Goal: Task Accomplishment & Management: Complete application form

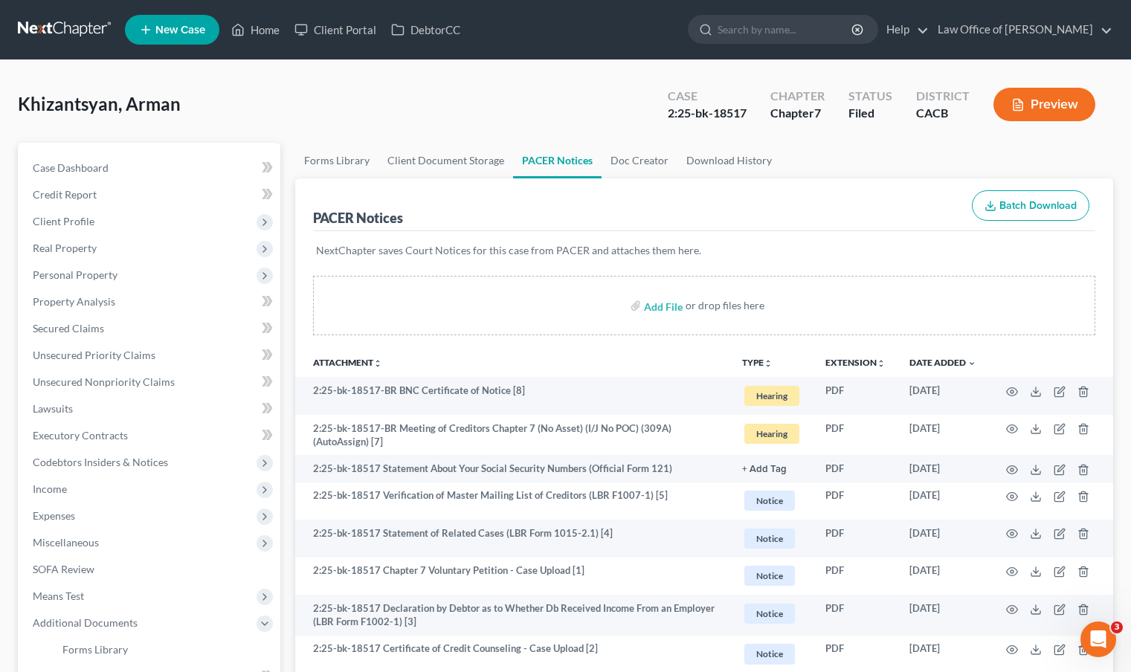
click at [64, 37] on link at bounding box center [65, 29] width 95 height 27
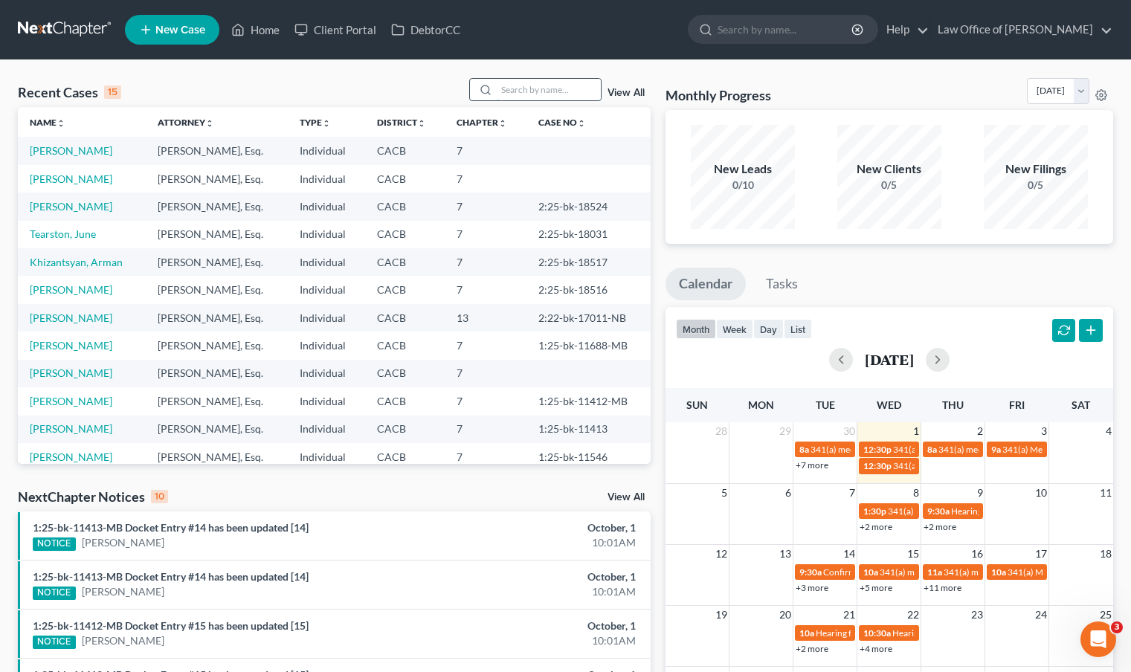
click at [545, 89] on input "search" at bounding box center [549, 90] width 104 height 22
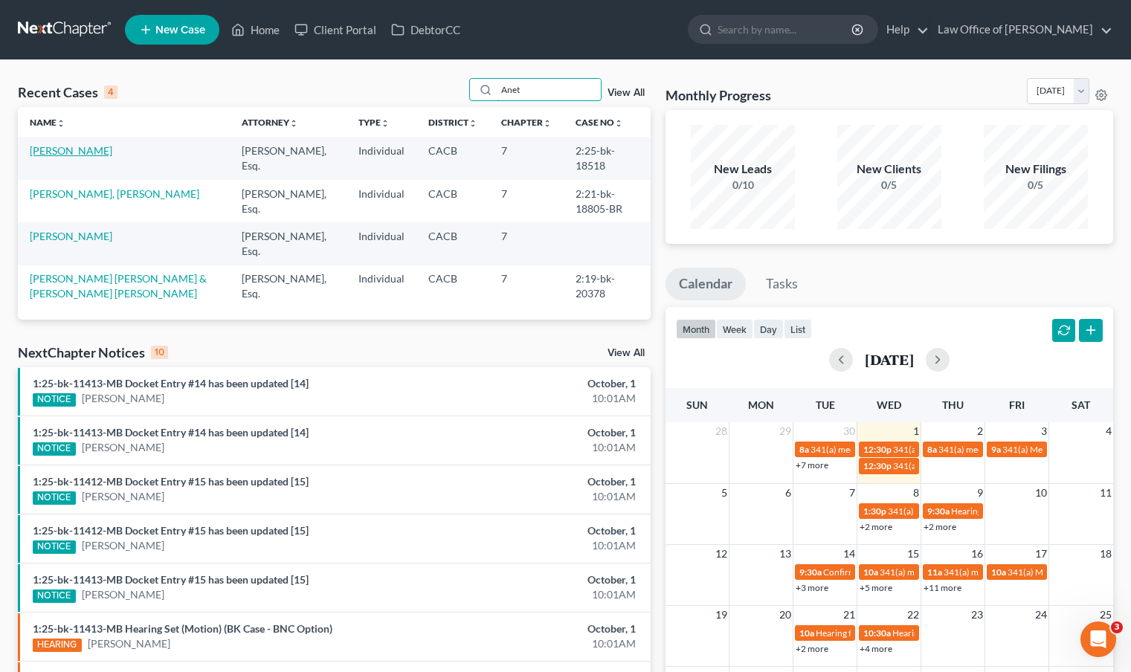
type input "Anet"
click at [83, 155] on link "[PERSON_NAME]" at bounding box center [71, 150] width 83 height 13
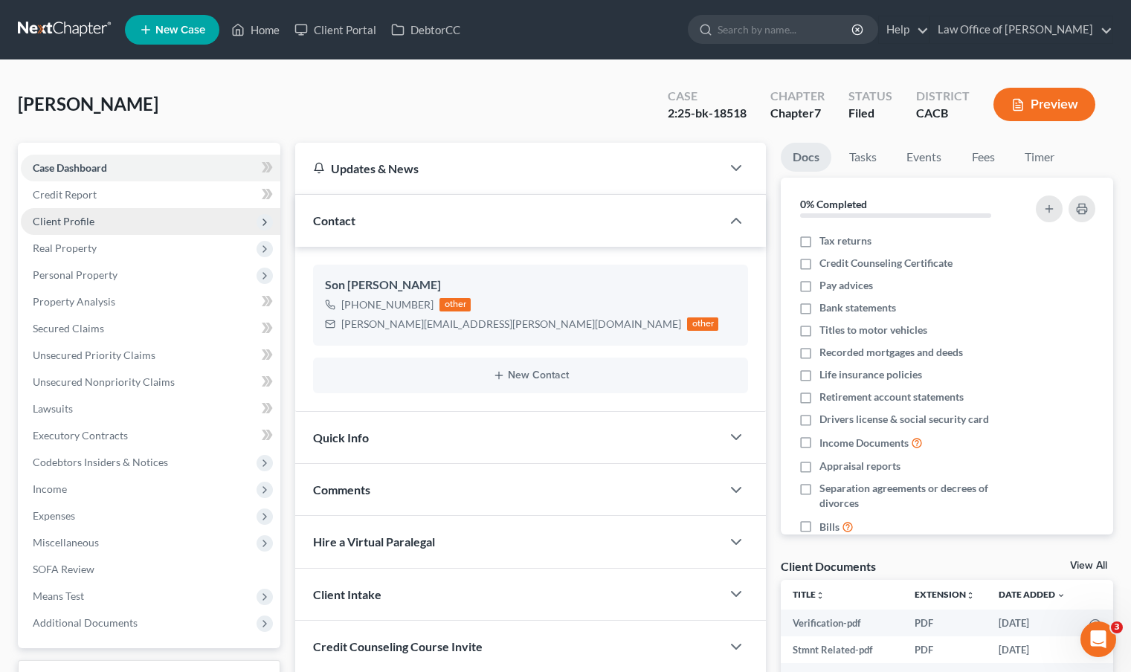
click at [58, 226] on span "Client Profile" at bounding box center [64, 221] width 62 height 13
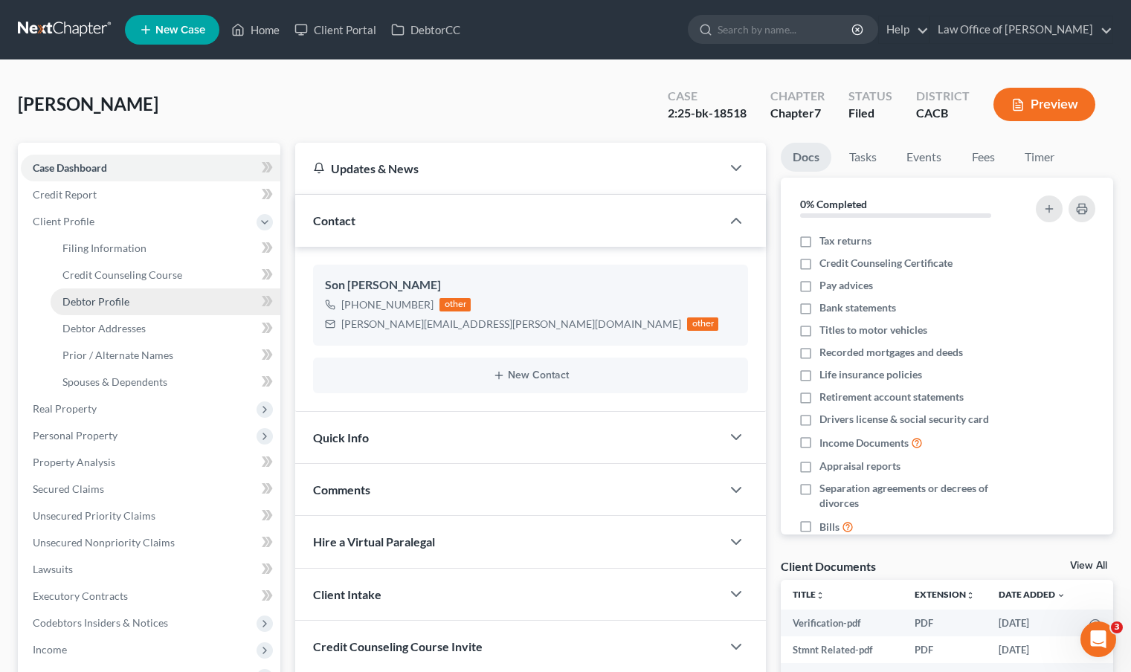
click at [115, 310] on link "Debtor Profile" at bounding box center [166, 301] width 230 height 27
select select "3"
select select "1"
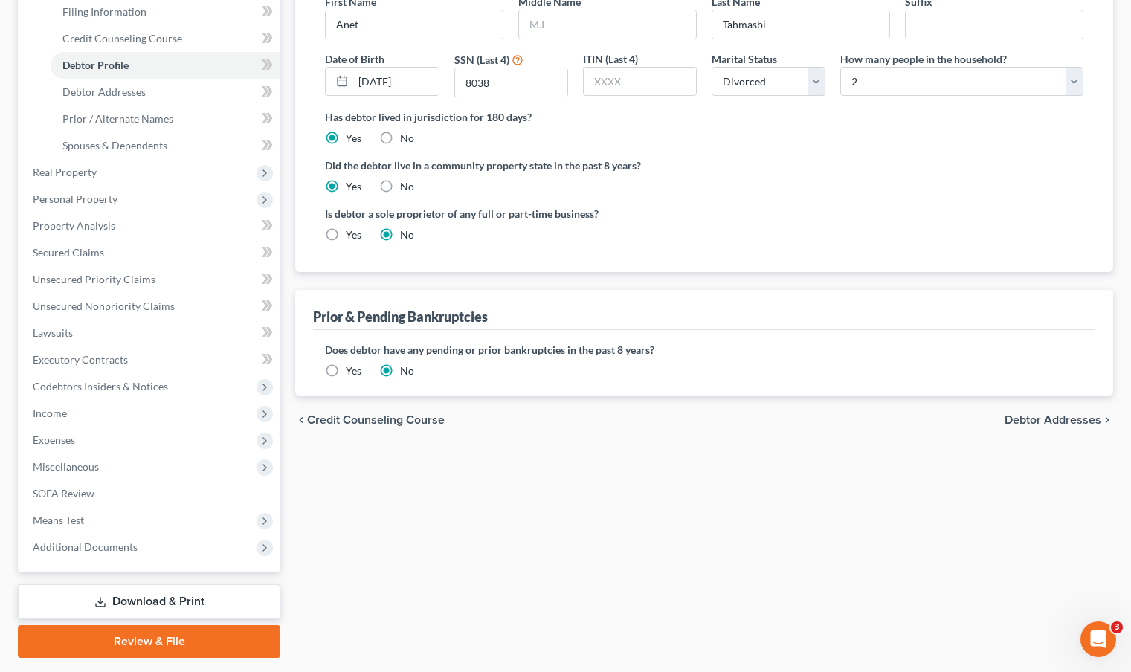
scroll to position [277, 0]
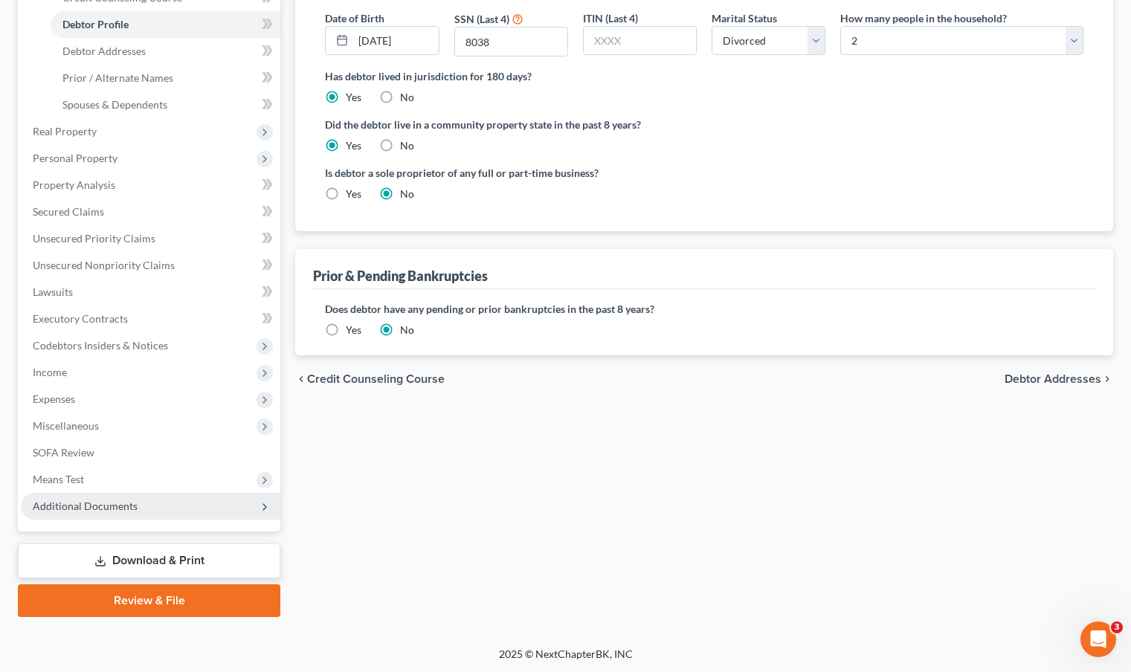
click at [83, 503] on span "Additional Documents" at bounding box center [85, 506] width 105 height 13
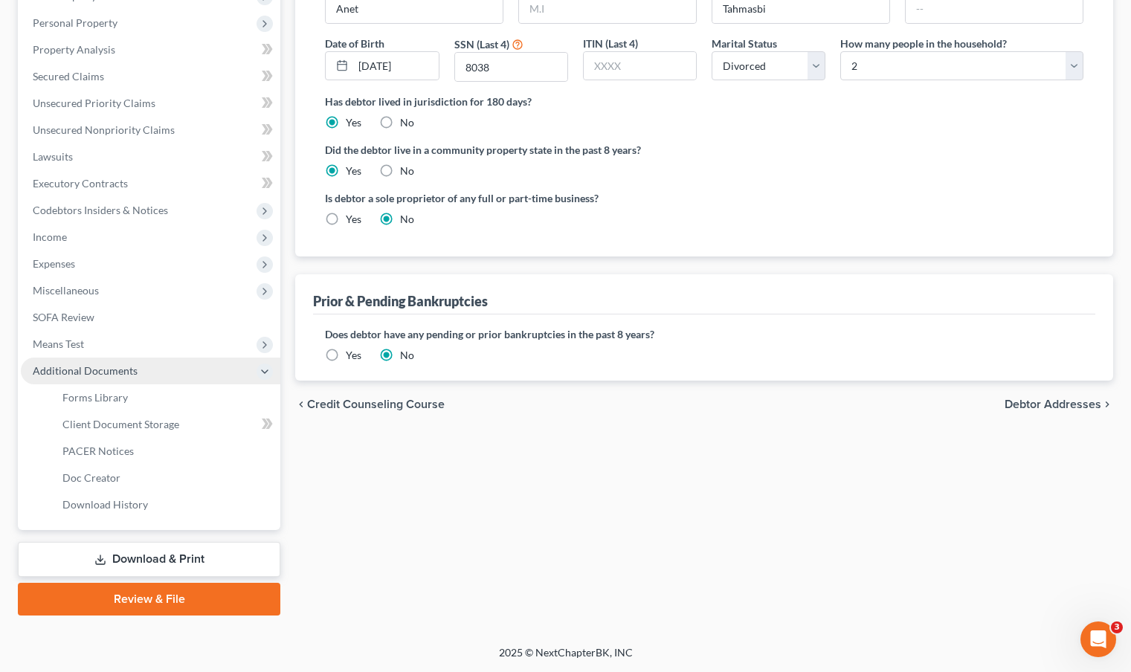
scroll to position [251, 0]
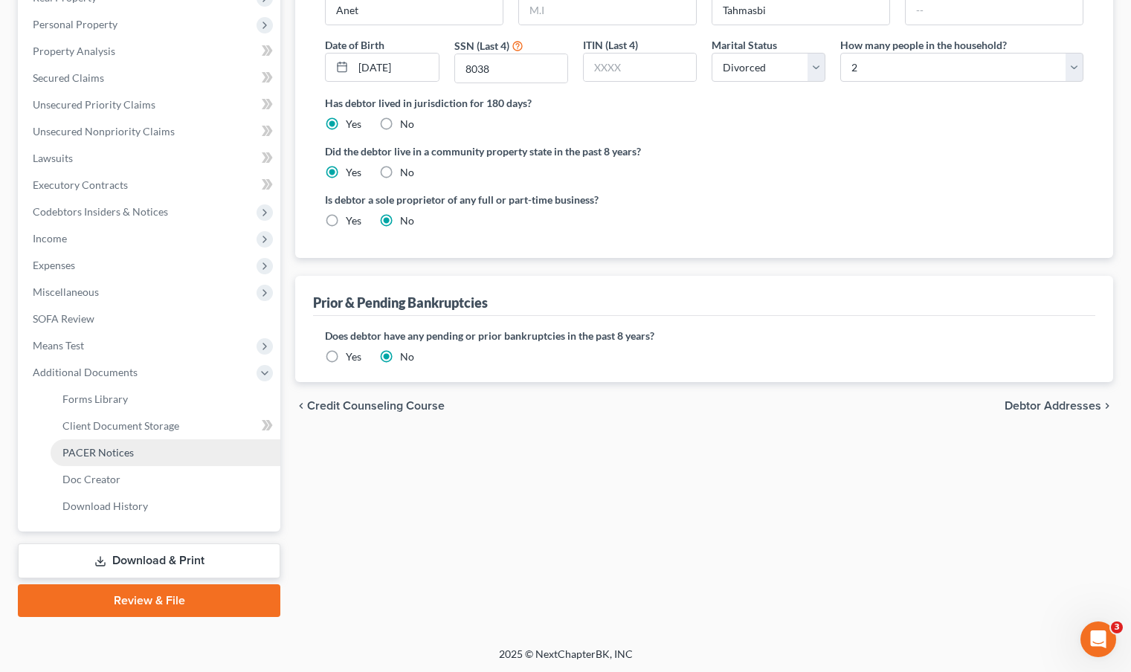
click at [91, 459] on link "PACER Notices" at bounding box center [166, 452] width 230 height 27
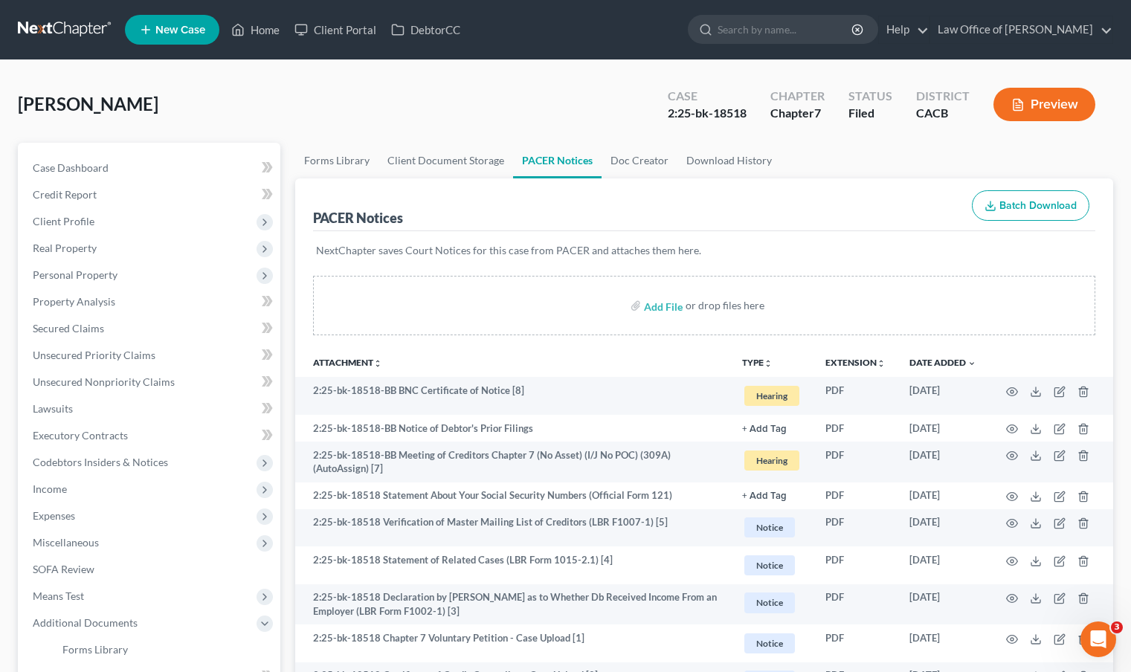
click at [62, 24] on link at bounding box center [65, 29] width 95 height 27
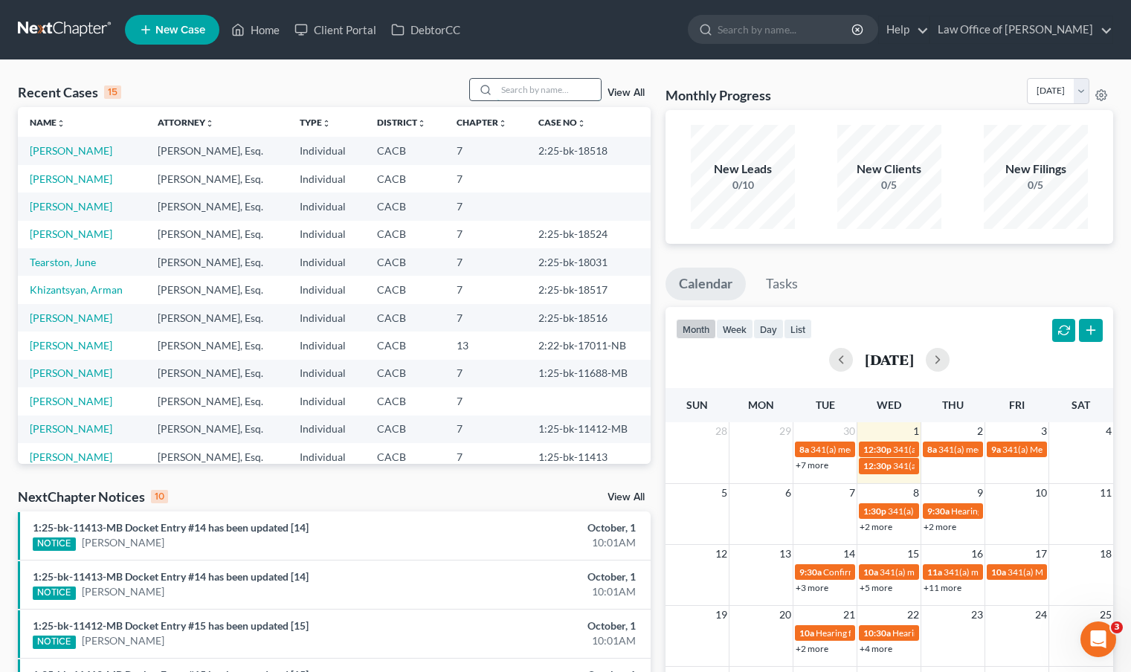
click at [507, 91] on input "search" at bounding box center [549, 90] width 104 height 22
type input "[PERSON_NAME]"
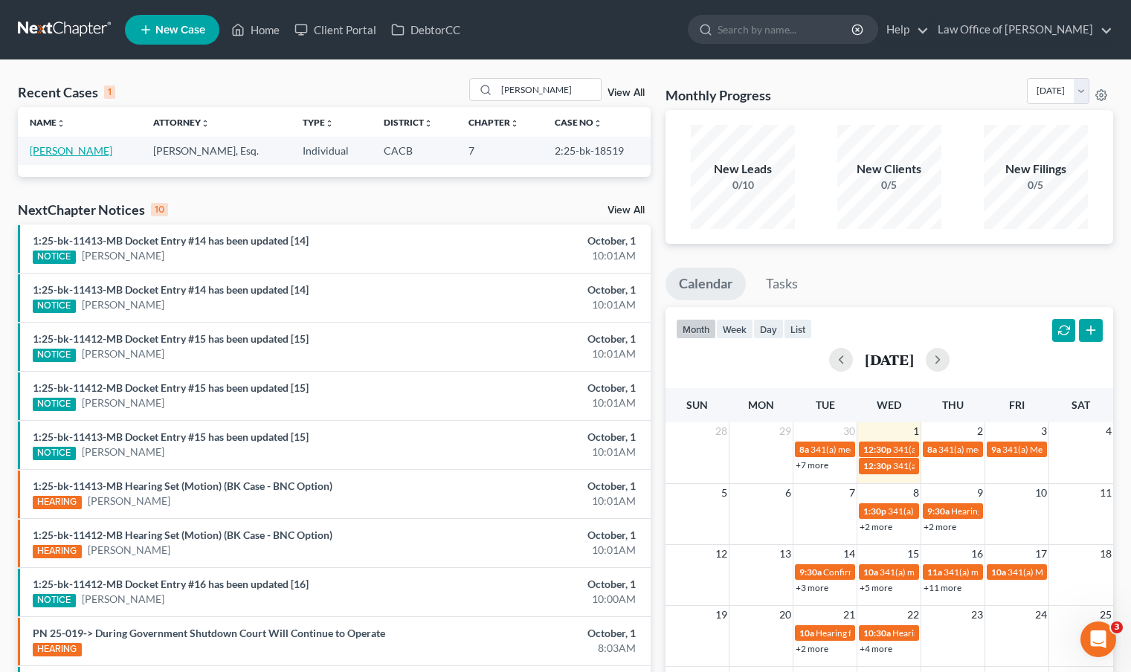
click at [47, 152] on link "[PERSON_NAME]" at bounding box center [71, 150] width 83 height 13
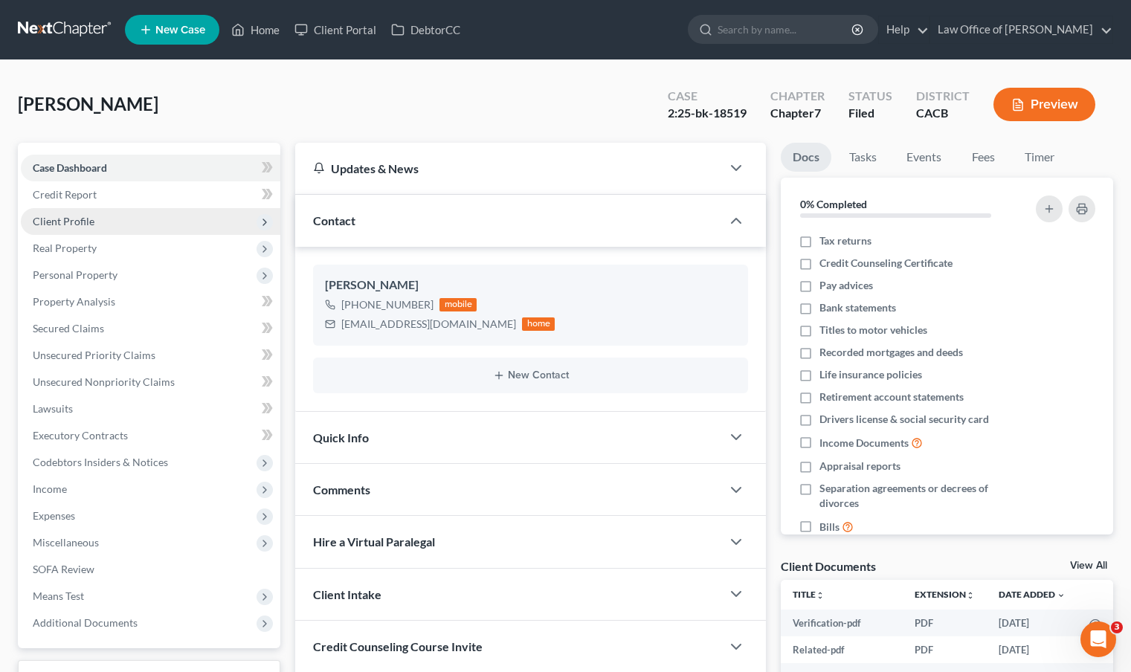
click at [47, 220] on span "Client Profile" at bounding box center [64, 221] width 62 height 13
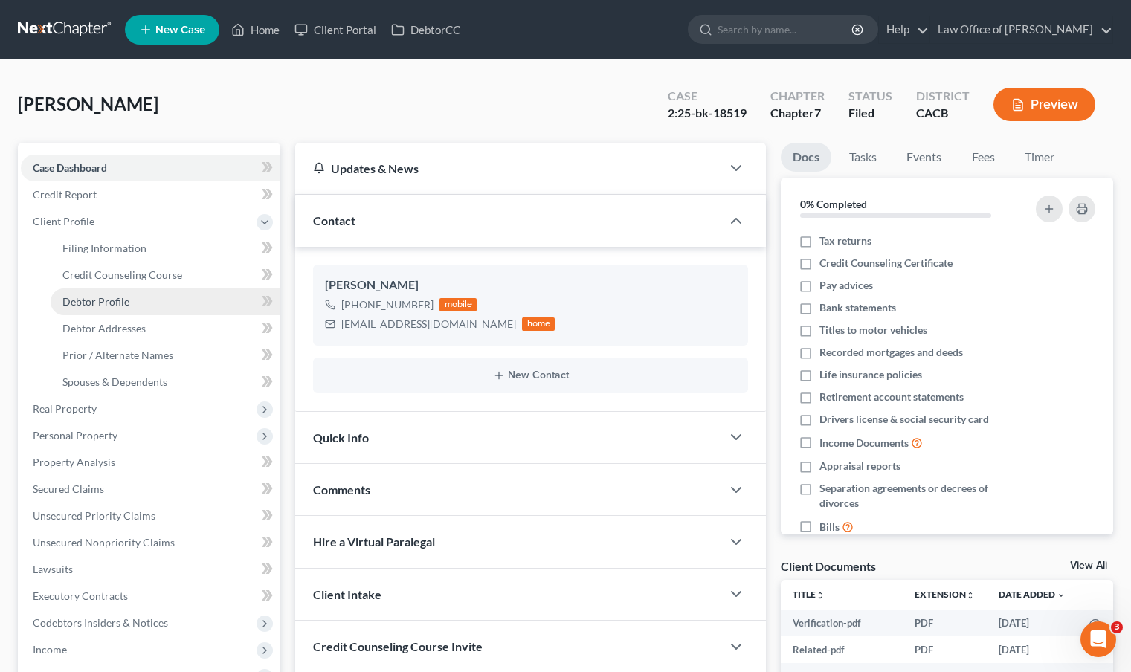
click at [132, 304] on link "Debtor Profile" at bounding box center [166, 301] width 230 height 27
select select "0"
select select "3"
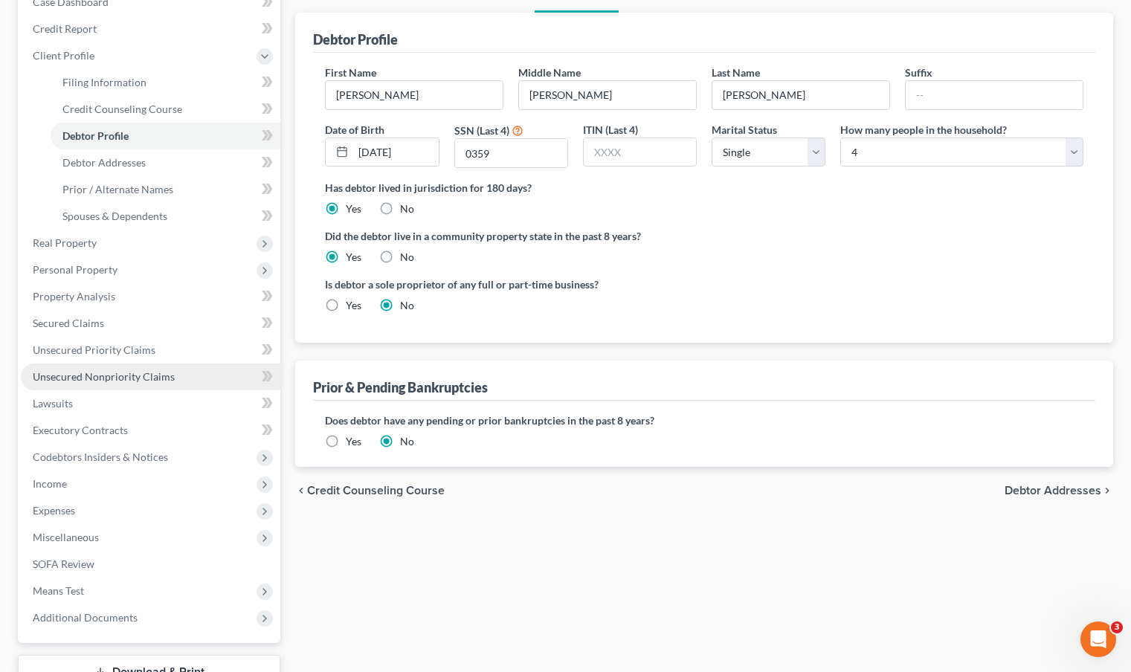
scroll to position [152, 0]
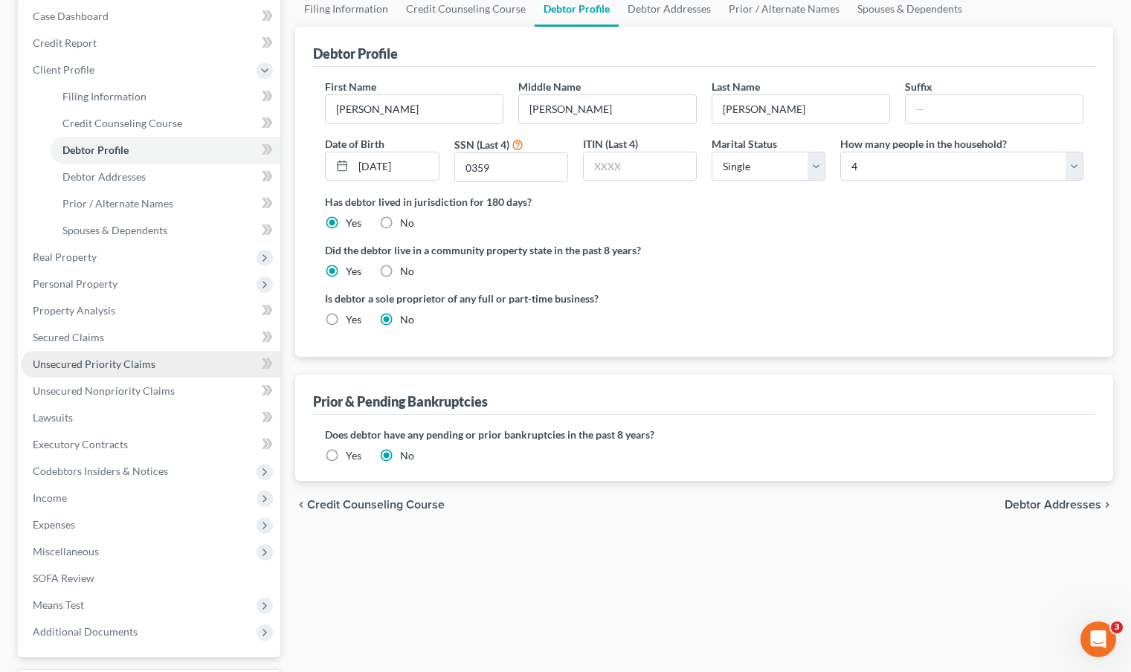
click at [129, 367] on span "Unsecured Priority Claims" at bounding box center [94, 364] width 123 height 13
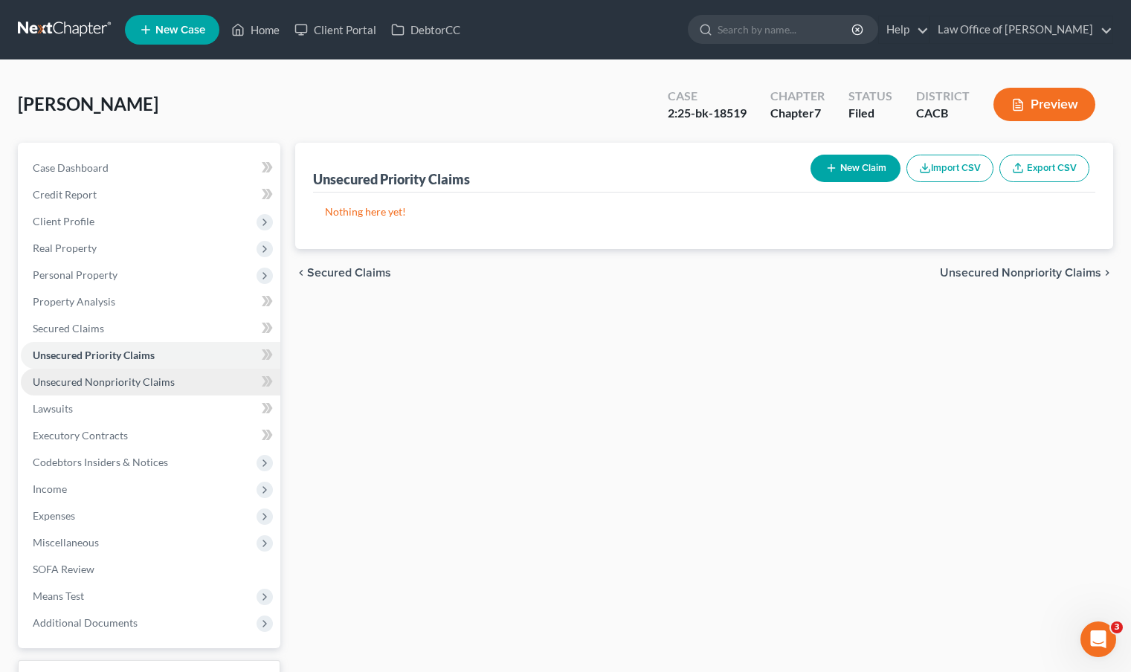
click at [123, 386] on span "Unsecured Nonpriority Claims" at bounding box center [104, 381] width 142 height 13
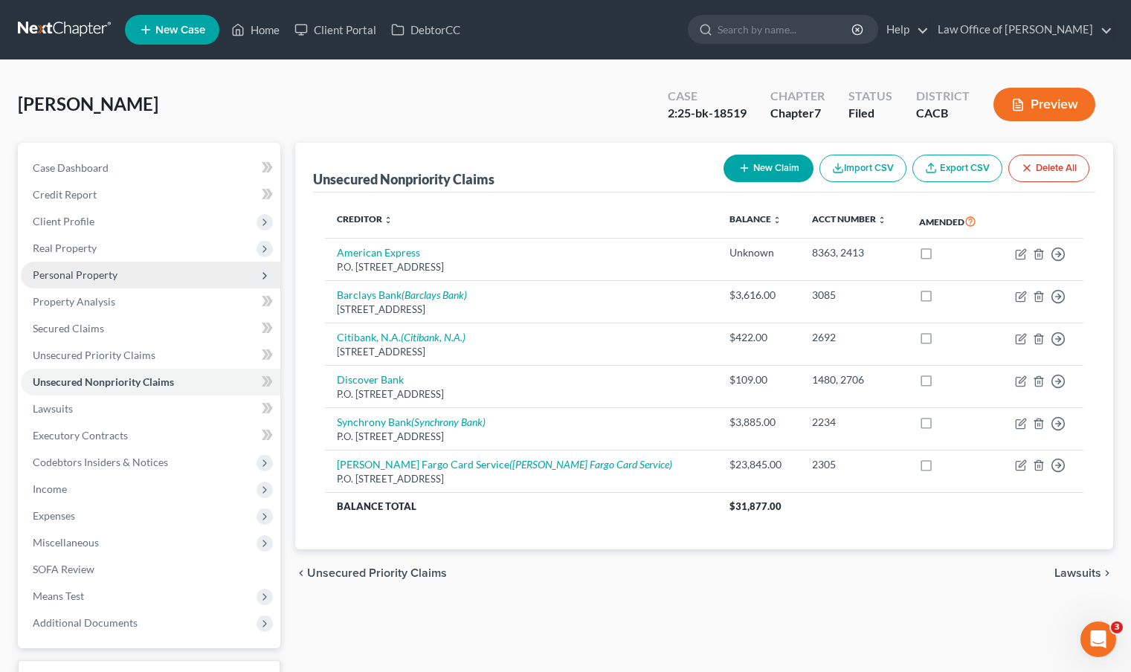
click at [94, 271] on span "Personal Property" at bounding box center [75, 274] width 85 height 13
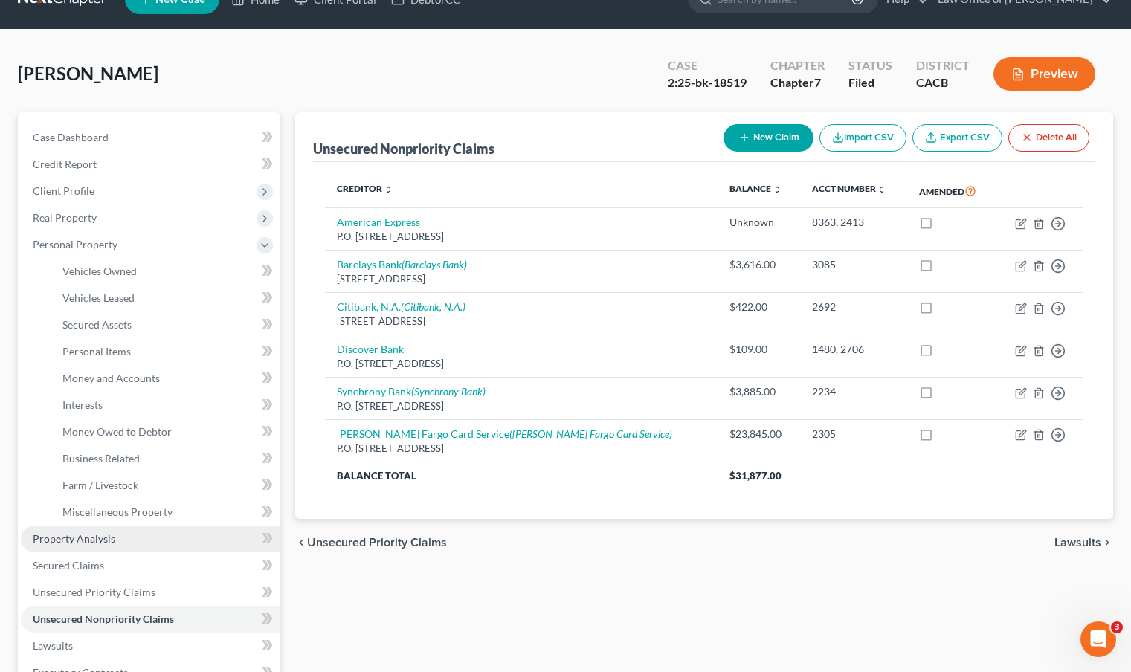
scroll to position [109, 0]
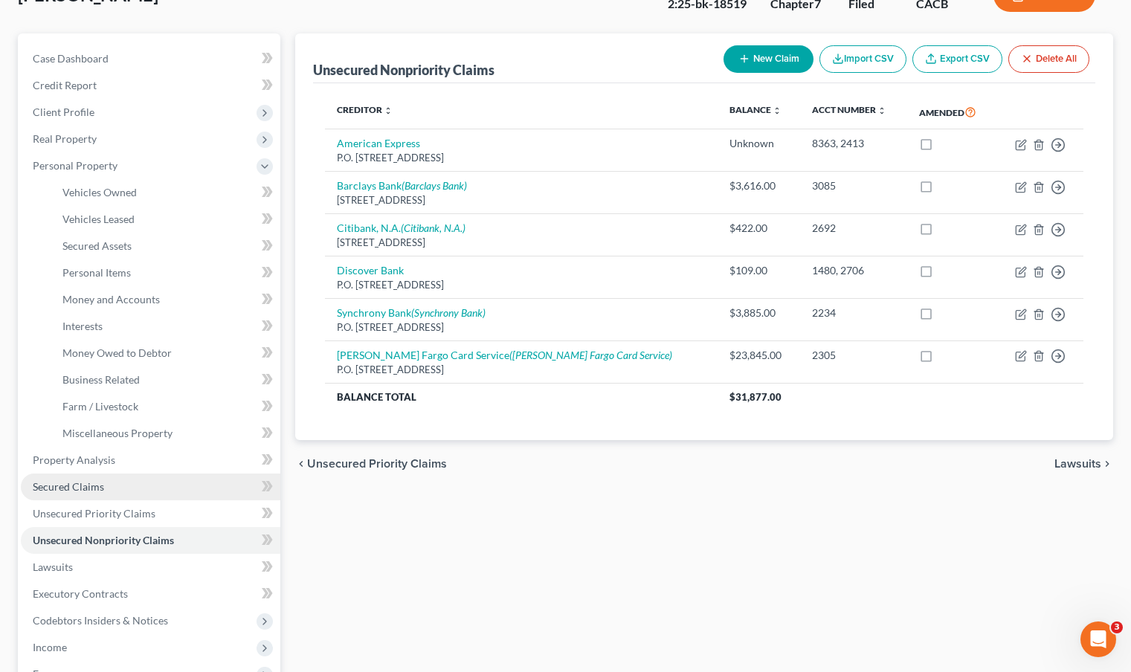
click at [108, 487] on link "Secured Claims" at bounding box center [150, 487] width 259 height 27
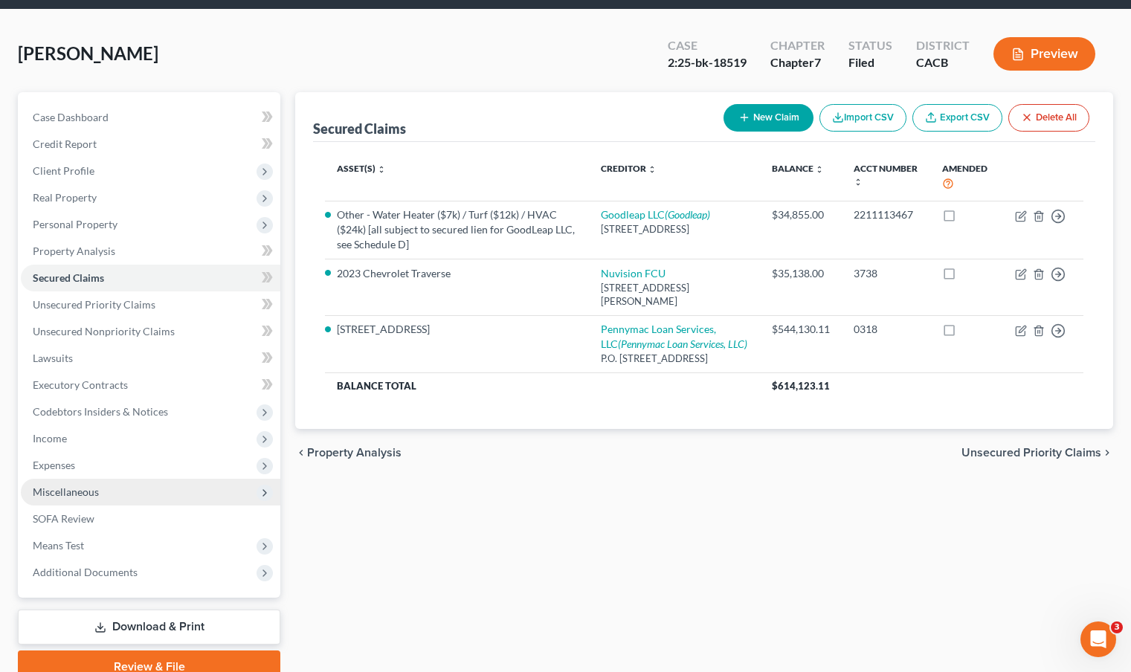
scroll to position [64, 0]
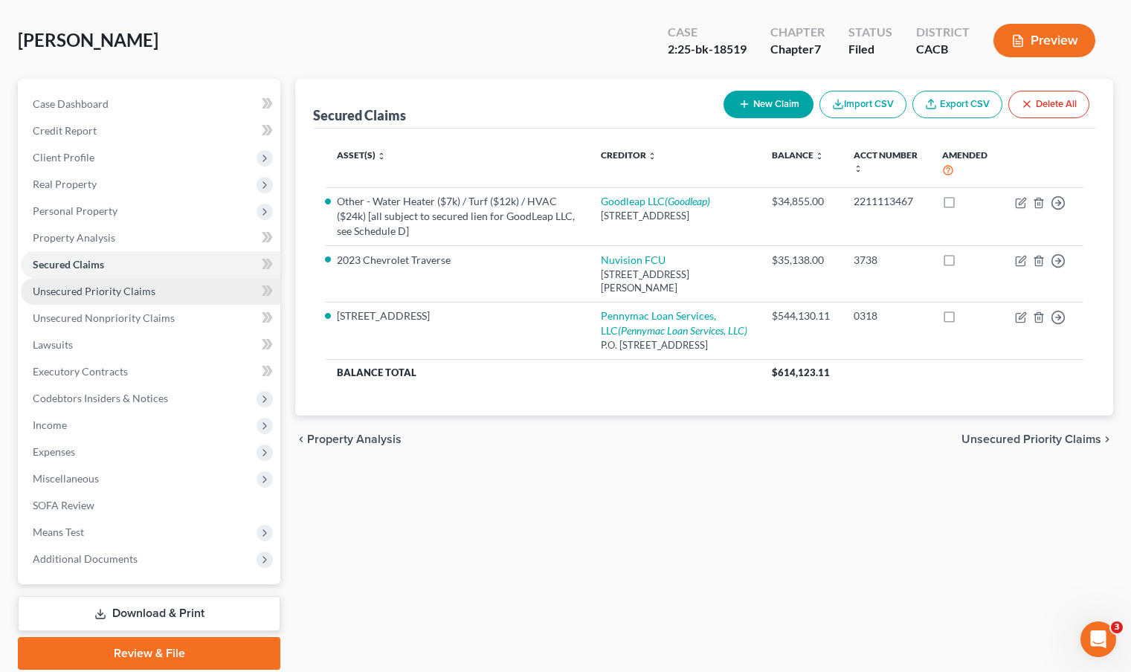
click at [114, 285] on span "Unsecured Priority Claims" at bounding box center [94, 291] width 123 height 13
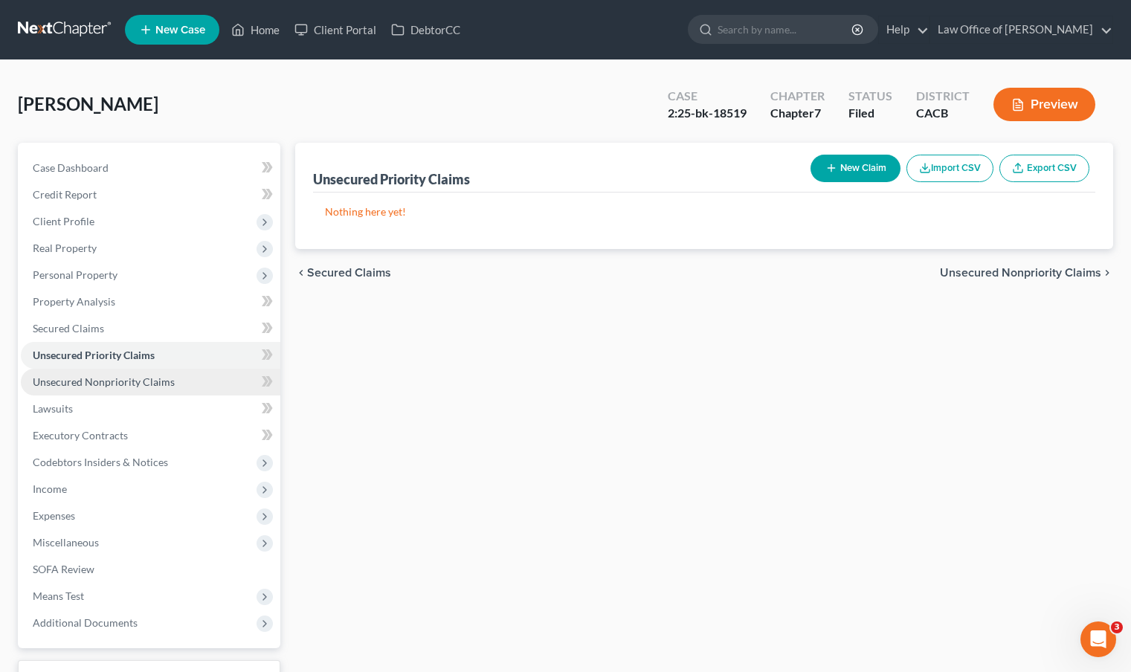
click at [128, 385] on span "Unsecured Nonpriority Claims" at bounding box center [104, 381] width 142 height 13
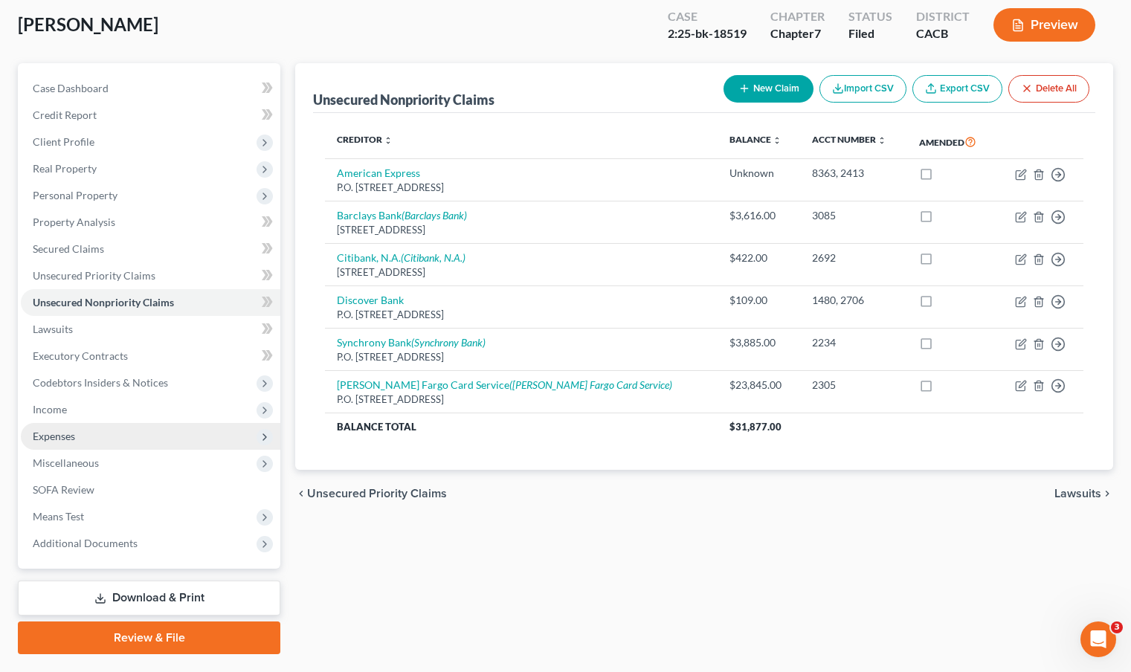
scroll to position [117, 0]
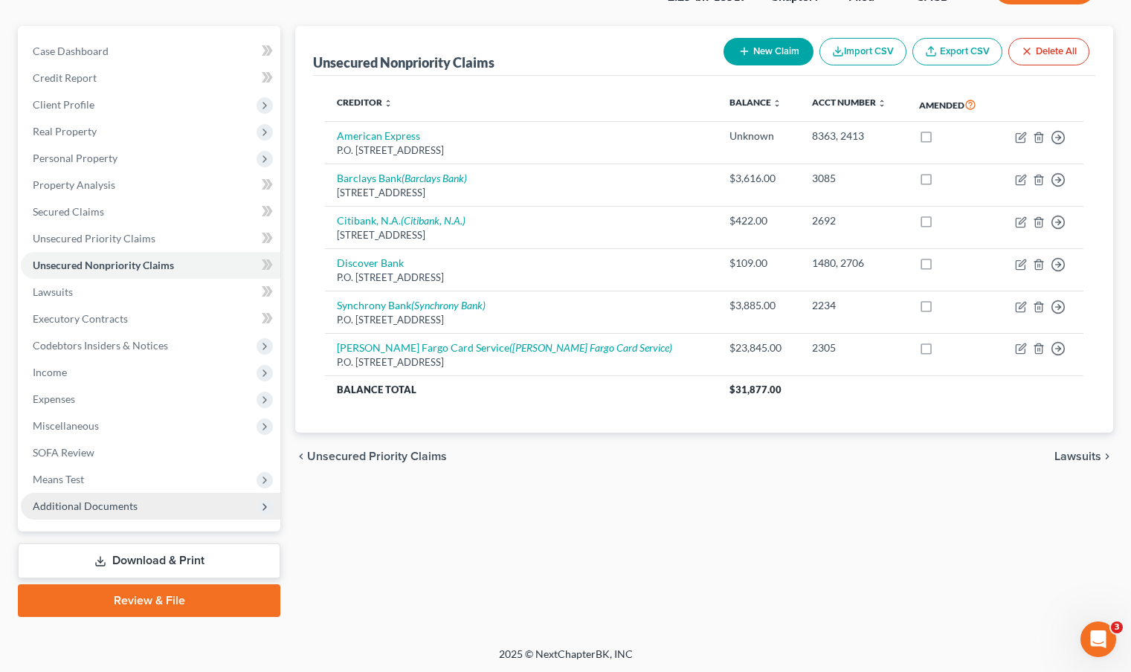
click at [114, 508] on span "Additional Documents" at bounding box center [85, 506] width 105 height 13
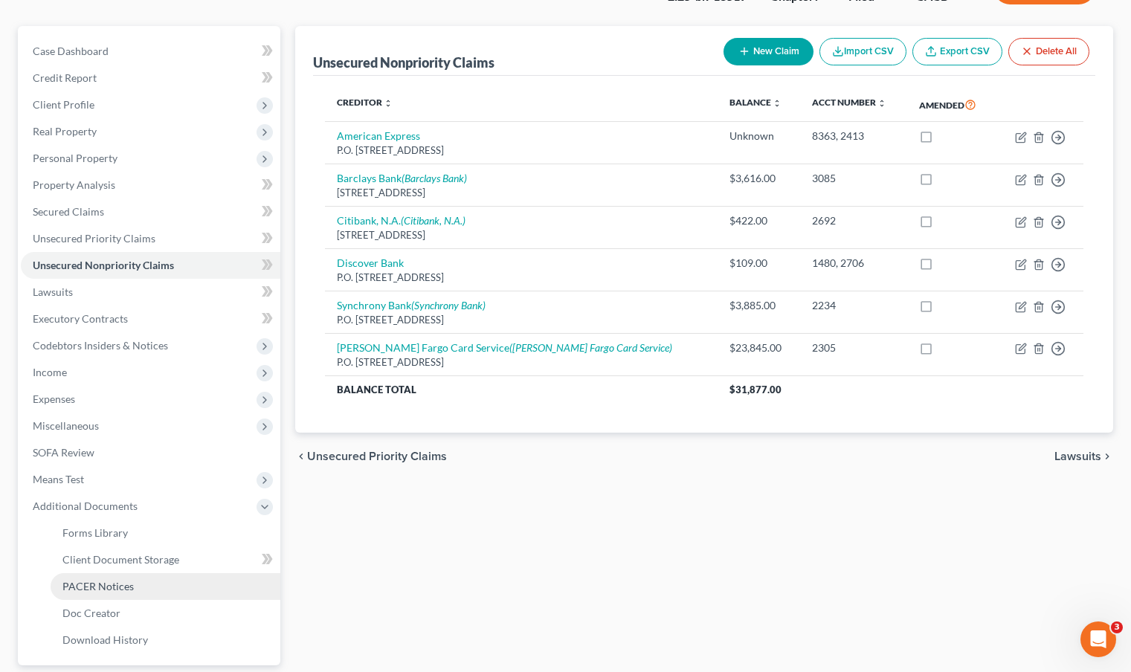
click at [127, 590] on span "PACER Notices" at bounding box center [97, 586] width 71 height 13
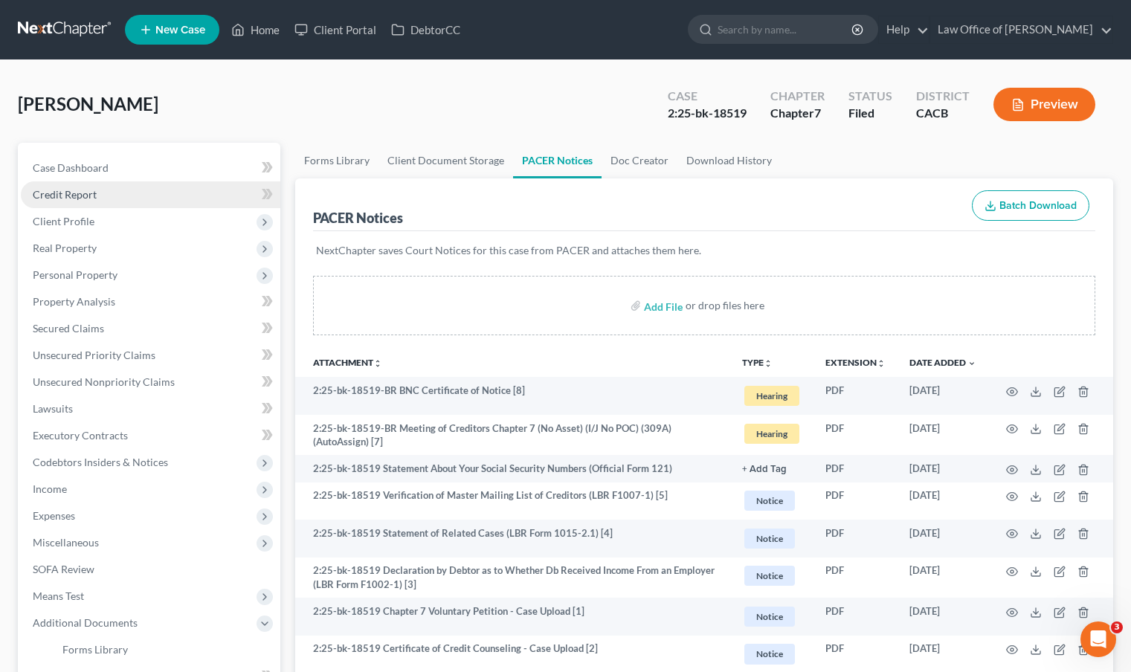
click at [114, 197] on link "Credit Report" at bounding box center [150, 194] width 259 height 27
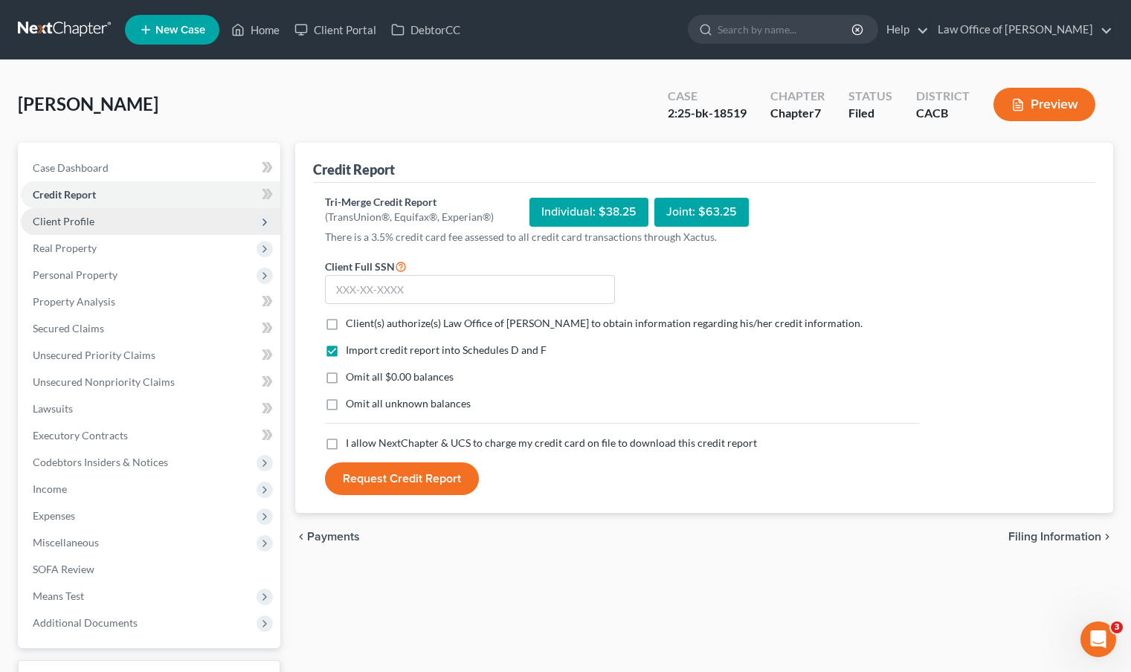
click at [112, 213] on span "Client Profile" at bounding box center [150, 221] width 259 height 27
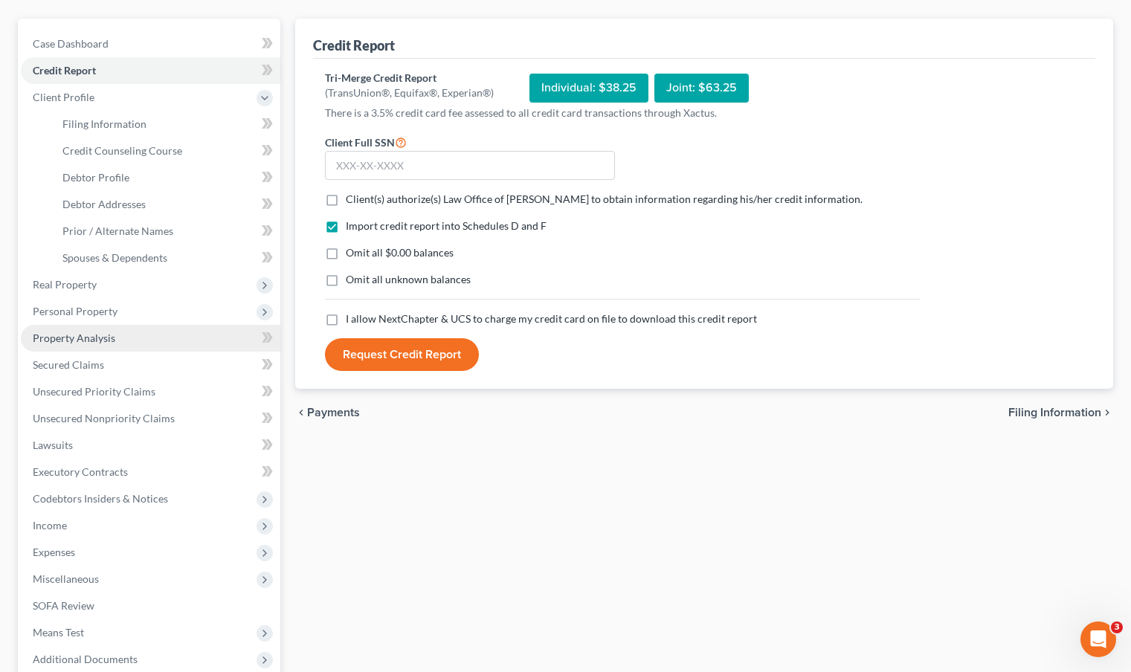
scroll to position [198, 0]
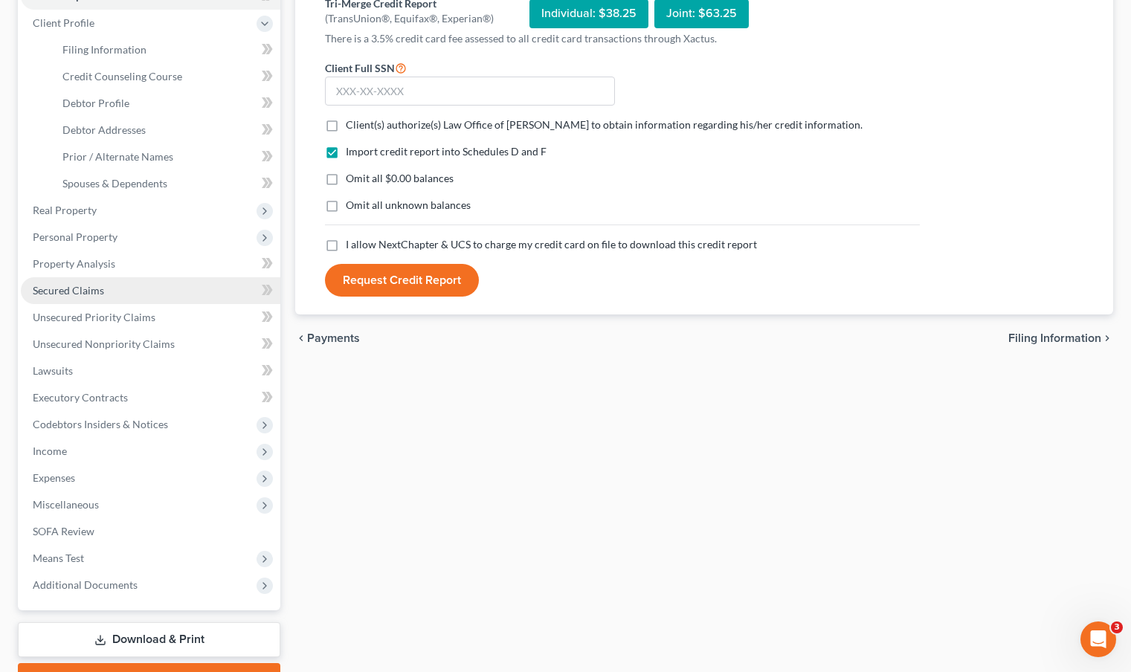
click at [100, 294] on span "Secured Claims" at bounding box center [68, 290] width 71 height 13
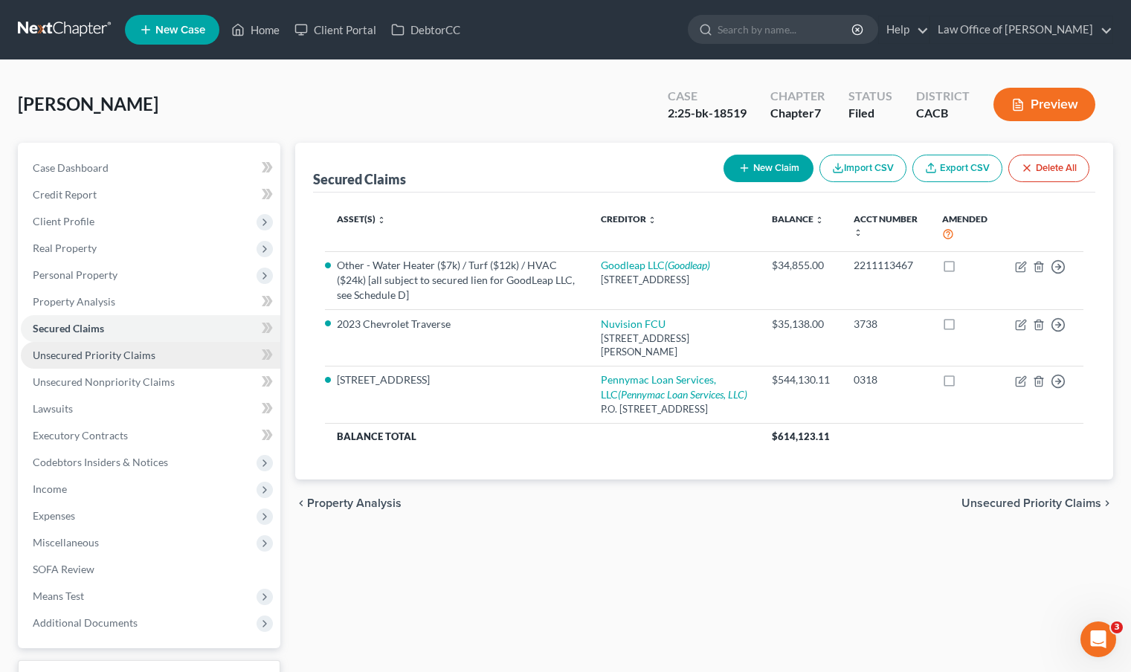
click at [108, 352] on span "Unsecured Priority Claims" at bounding box center [94, 355] width 123 height 13
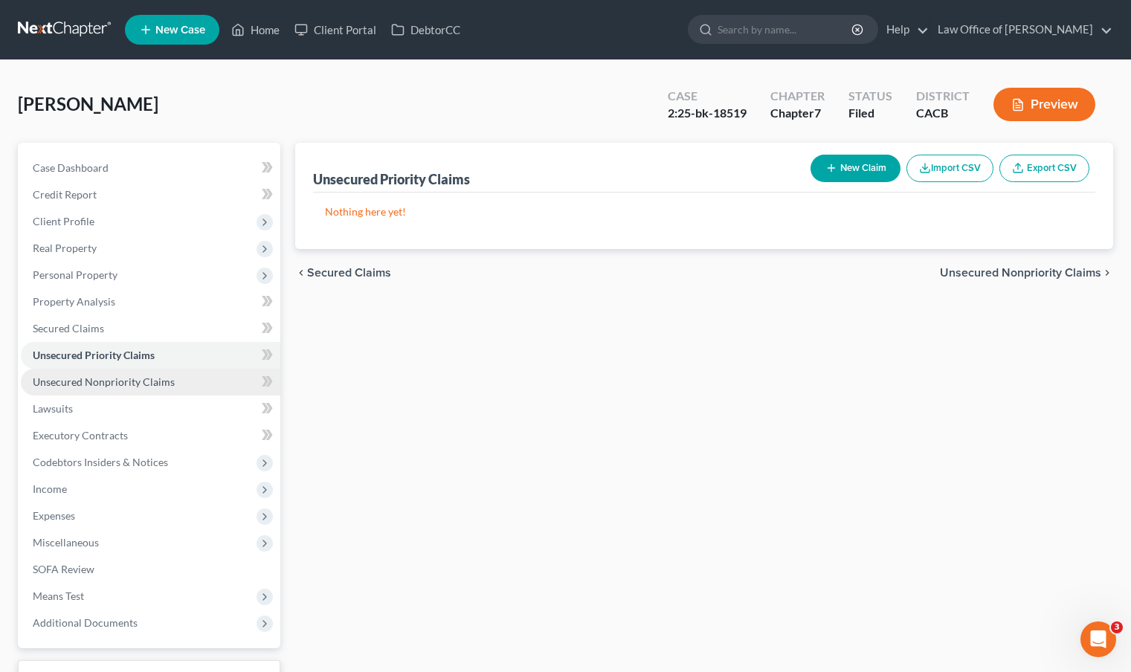
click at [112, 385] on span "Unsecured Nonpriority Claims" at bounding box center [104, 381] width 142 height 13
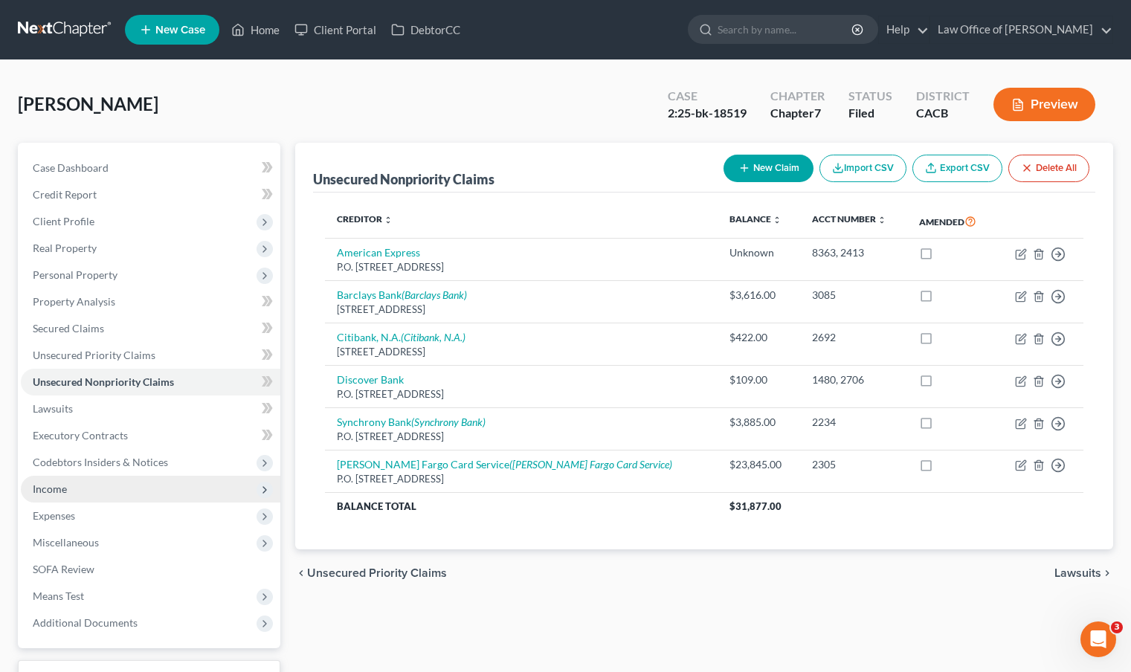
click at [132, 489] on span "Income" at bounding box center [150, 489] width 259 height 27
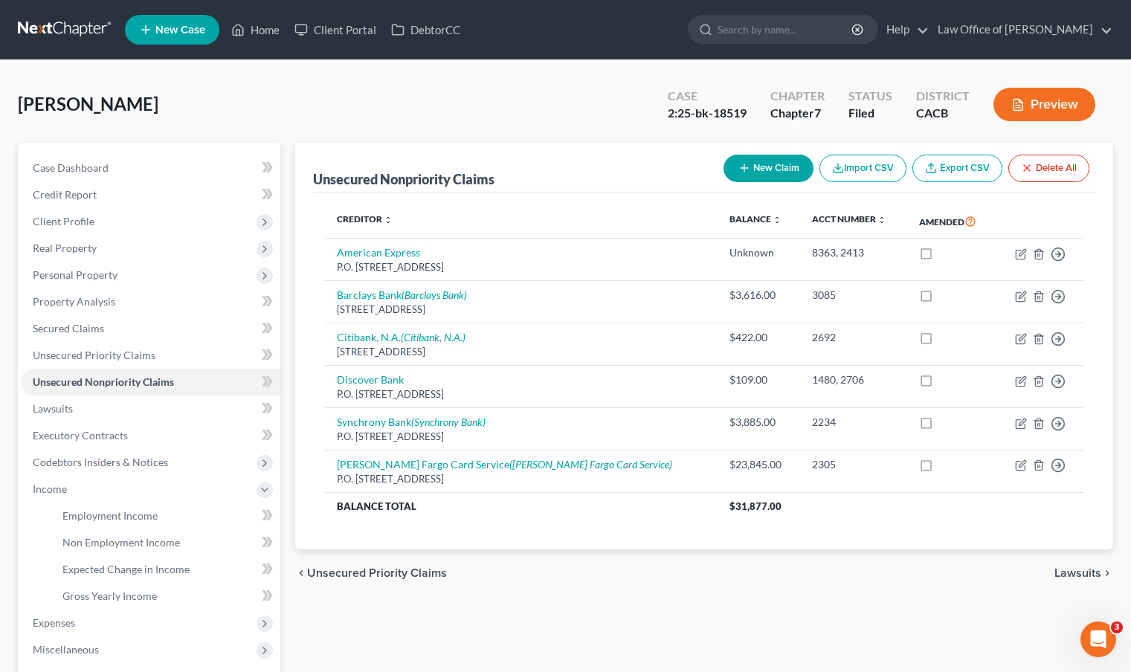
click at [84, 23] on link at bounding box center [65, 29] width 95 height 27
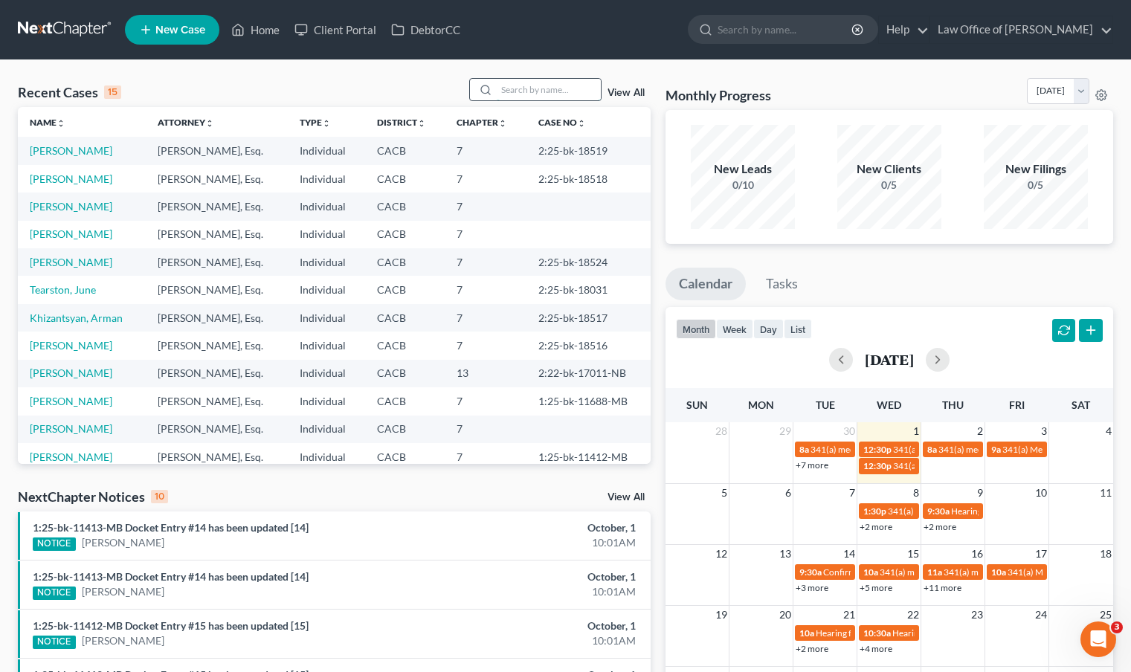
click at [564, 93] on input "search" at bounding box center [549, 90] width 104 height 22
type input "anet"
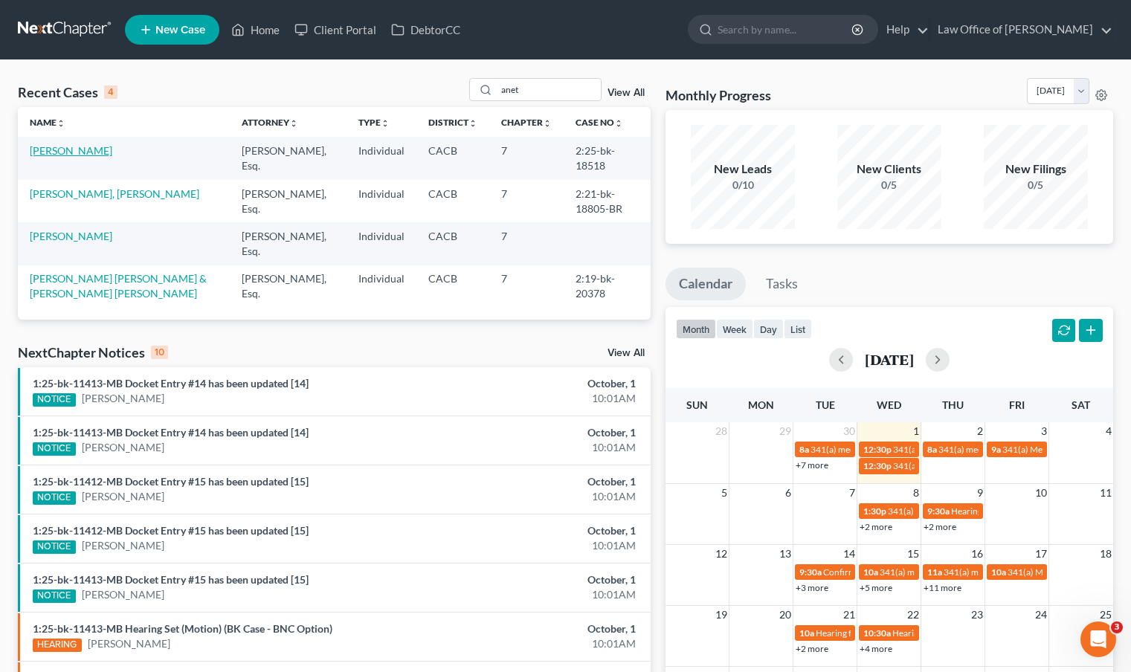
click at [93, 152] on link "[PERSON_NAME]" at bounding box center [71, 150] width 83 height 13
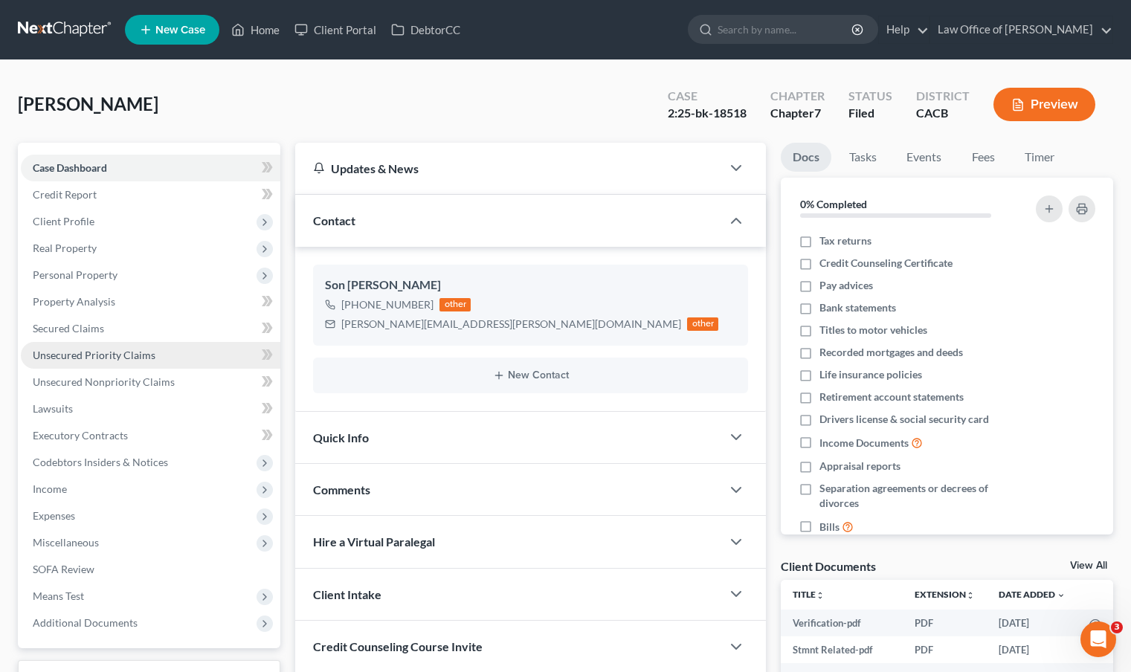
click at [101, 353] on span "Unsecured Priority Claims" at bounding box center [94, 355] width 123 height 13
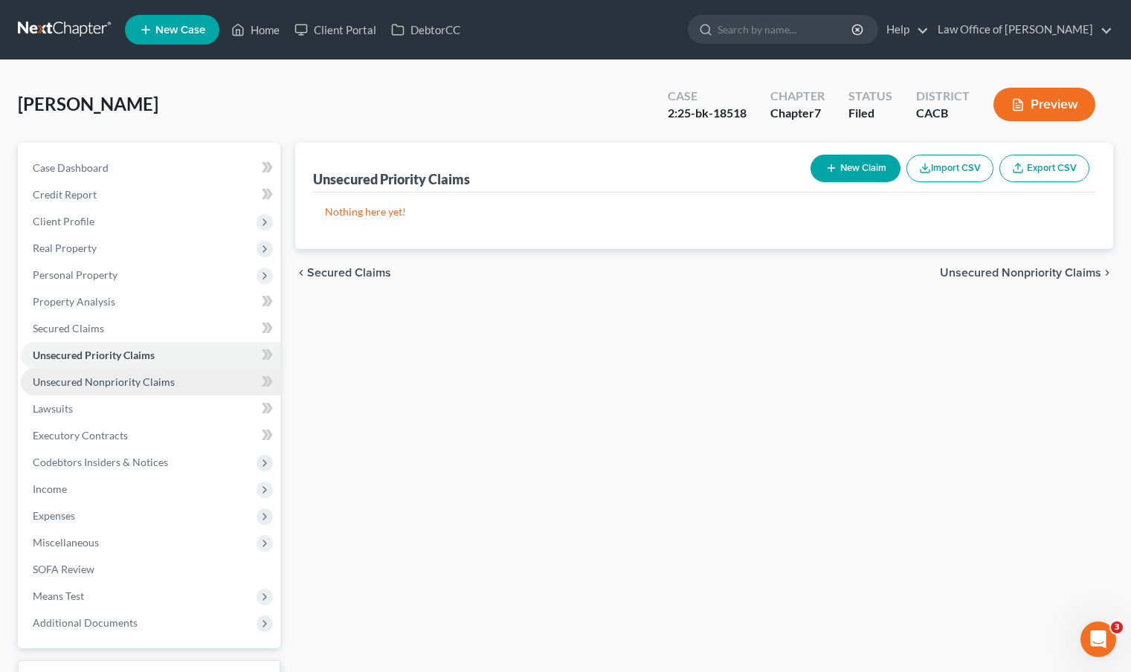
click at [103, 382] on span "Unsecured Nonpriority Claims" at bounding box center [104, 381] width 142 height 13
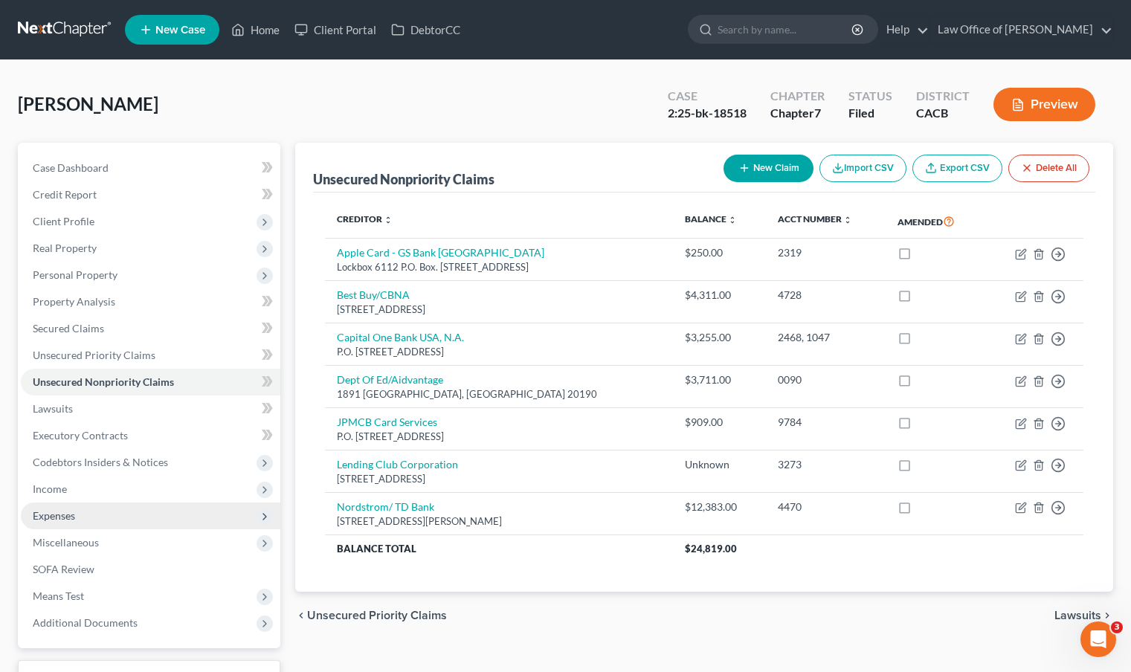
click at [90, 519] on span "Expenses" at bounding box center [150, 516] width 259 height 27
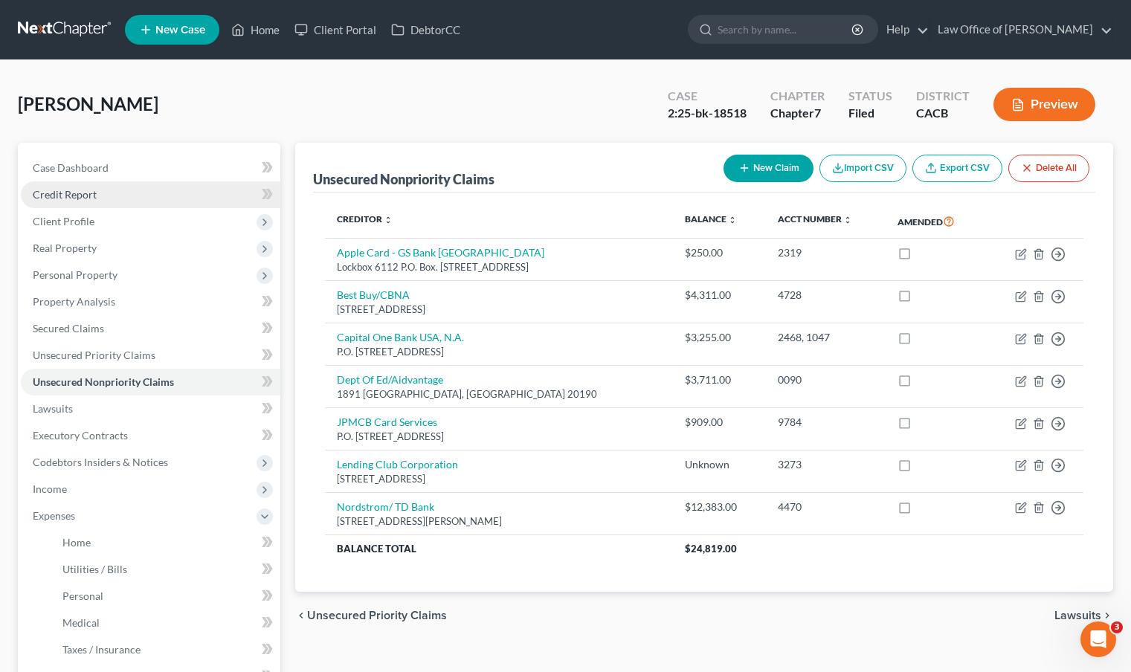
click at [126, 196] on link "Credit Report" at bounding box center [150, 194] width 259 height 27
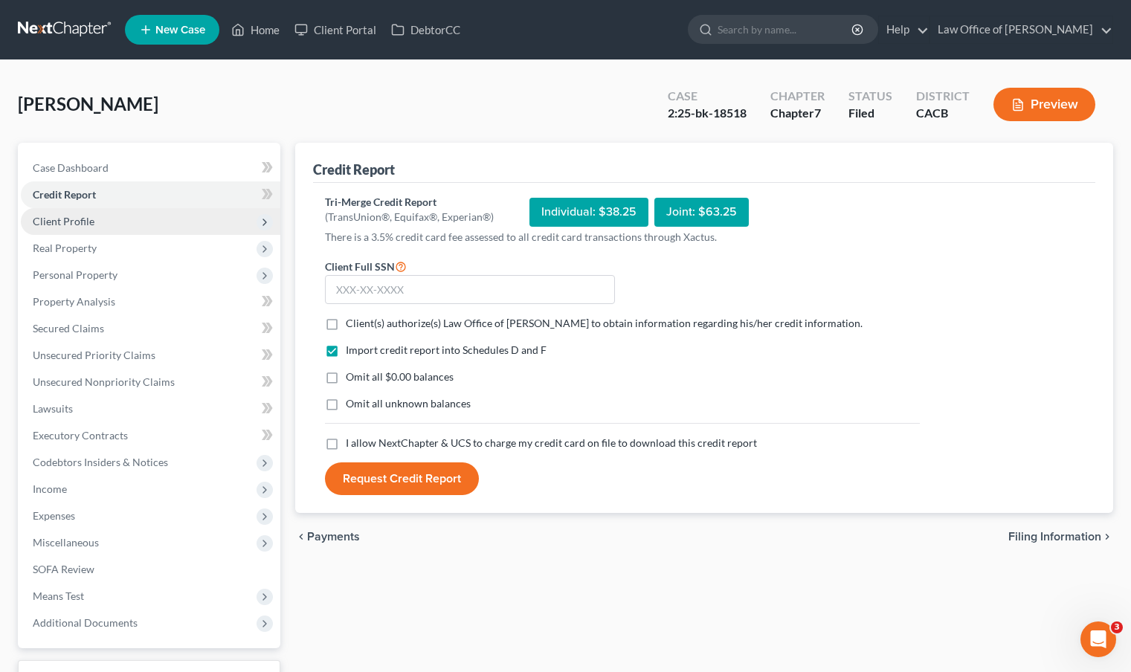
click at [126, 221] on span "Client Profile" at bounding box center [150, 221] width 259 height 27
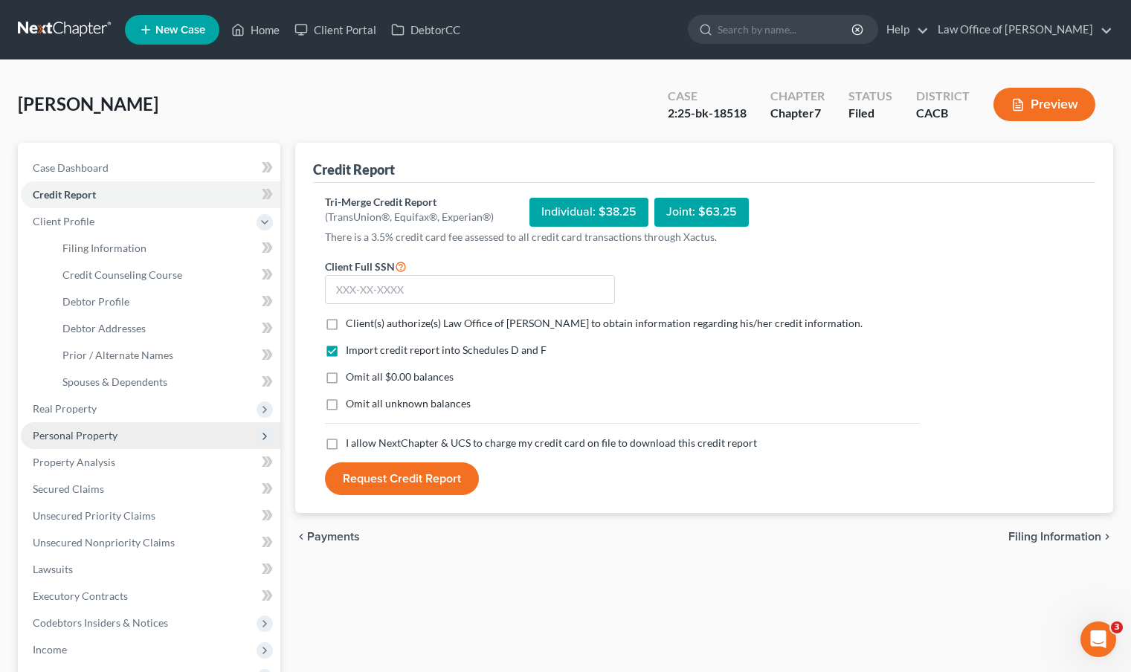
click at [135, 441] on span "Personal Property" at bounding box center [150, 435] width 259 height 27
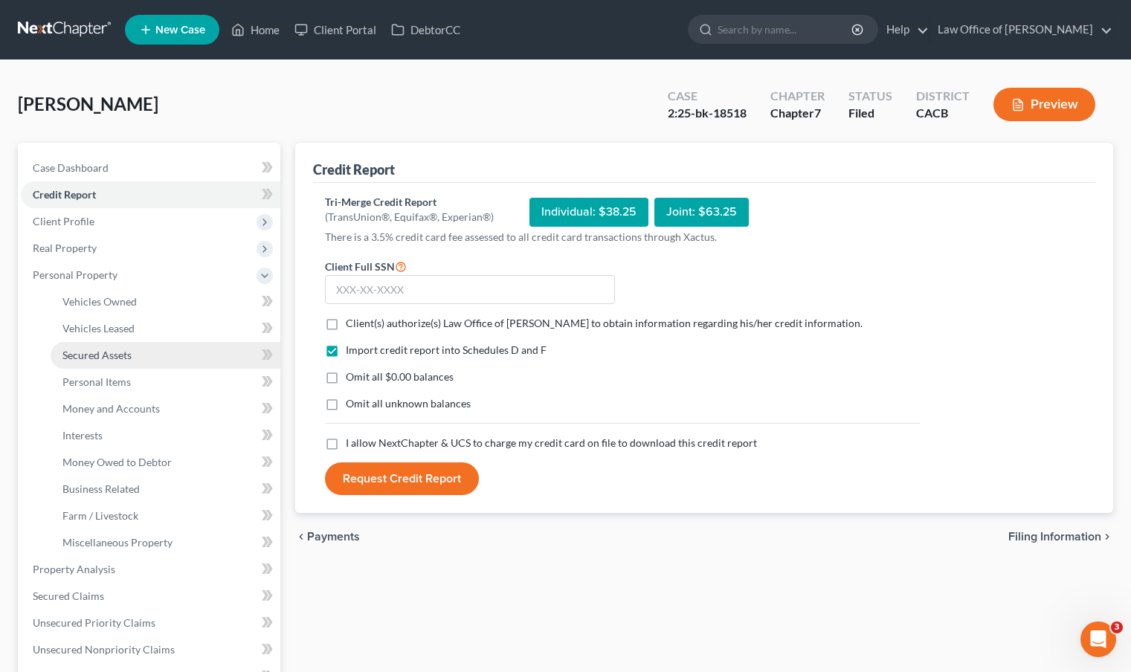
click at [149, 350] on link "Secured Assets" at bounding box center [166, 355] width 230 height 27
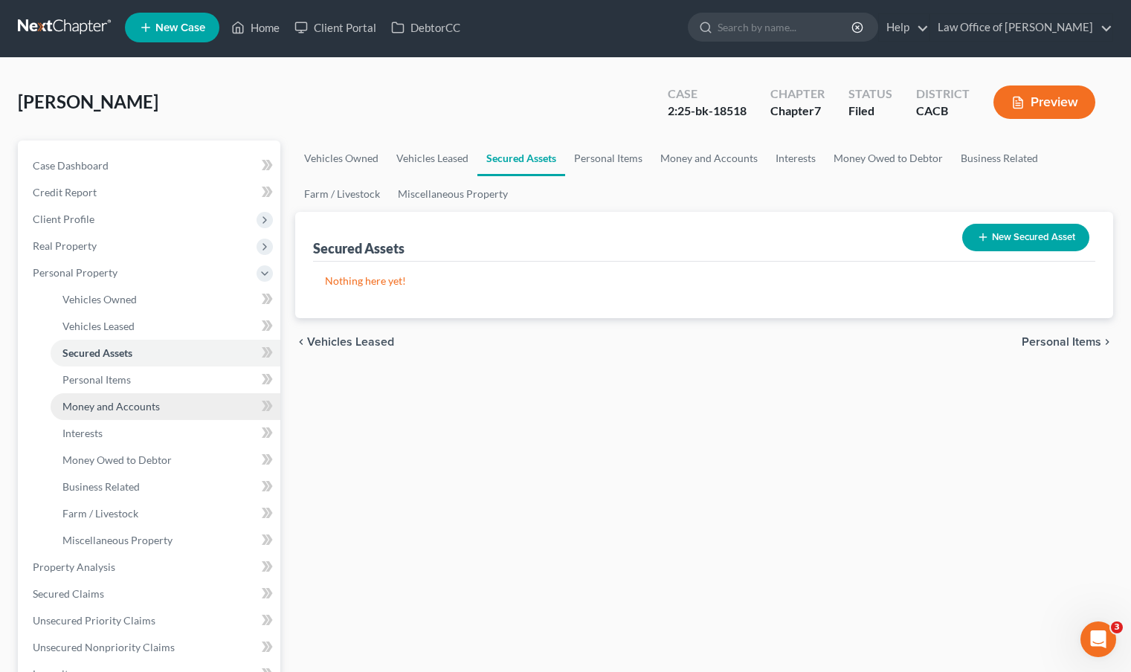
scroll to position [3, 0]
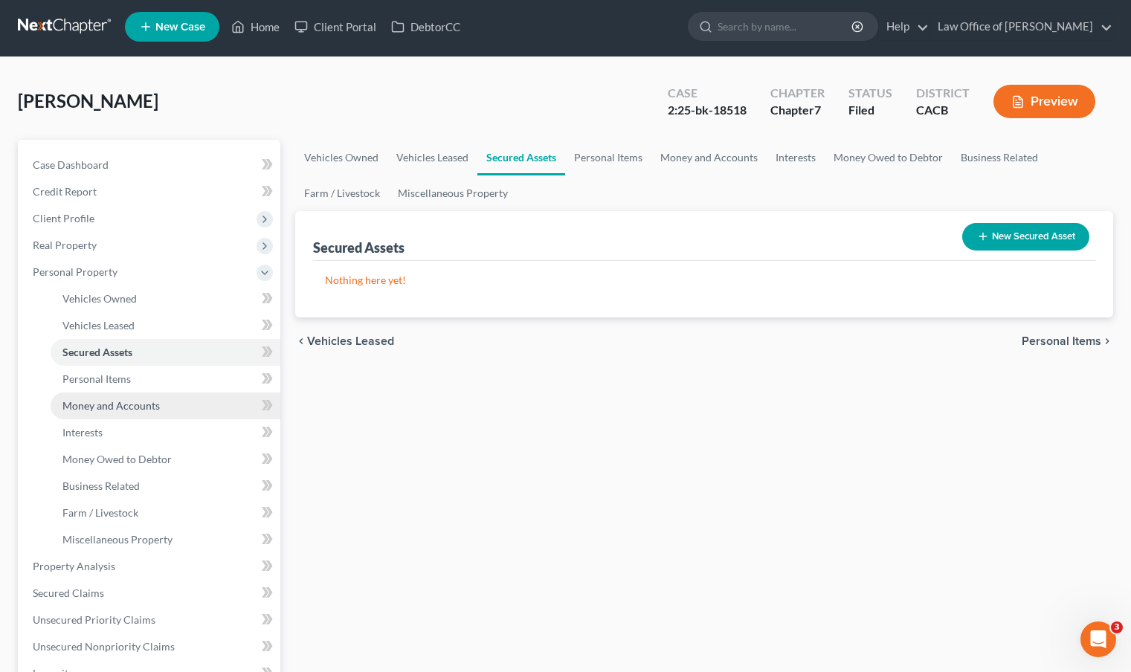
click at [150, 416] on link "Money and Accounts" at bounding box center [166, 406] width 230 height 27
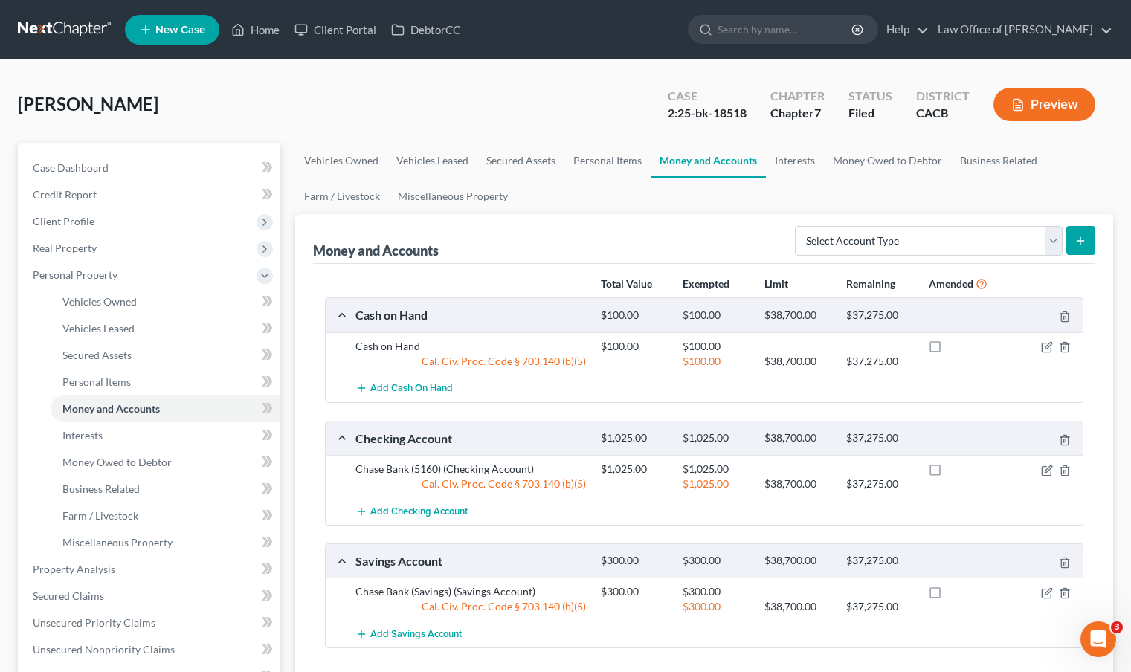
click at [74, 31] on link at bounding box center [65, 29] width 95 height 27
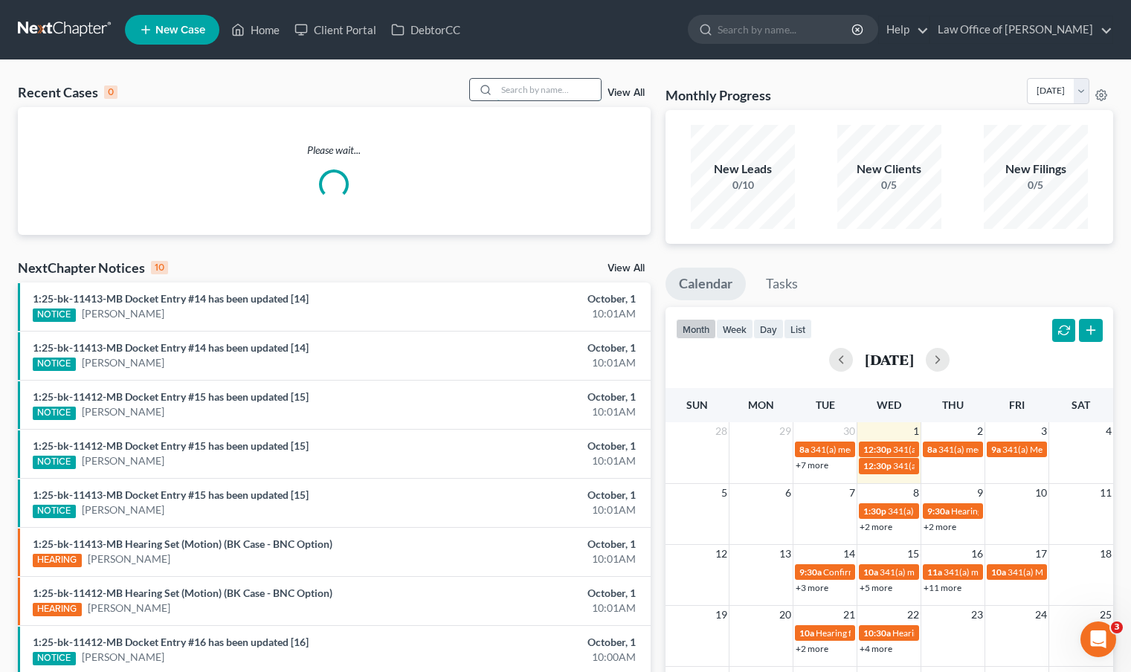
click at [519, 90] on input "search" at bounding box center [549, 90] width 104 height 22
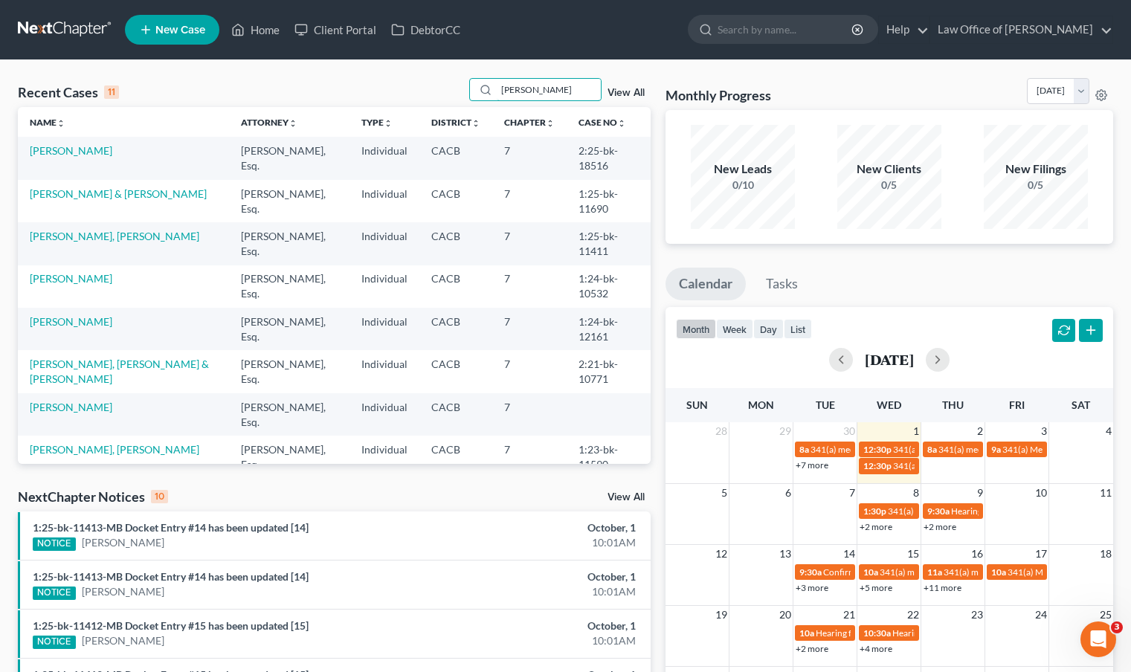
type input "hernandez"
click at [103, 158] on td "[PERSON_NAME]" at bounding box center [123, 158] width 211 height 42
click at [102, 149] on link "[PERSON_NAME]" at bounding box center [71, 150] width 83 height 13
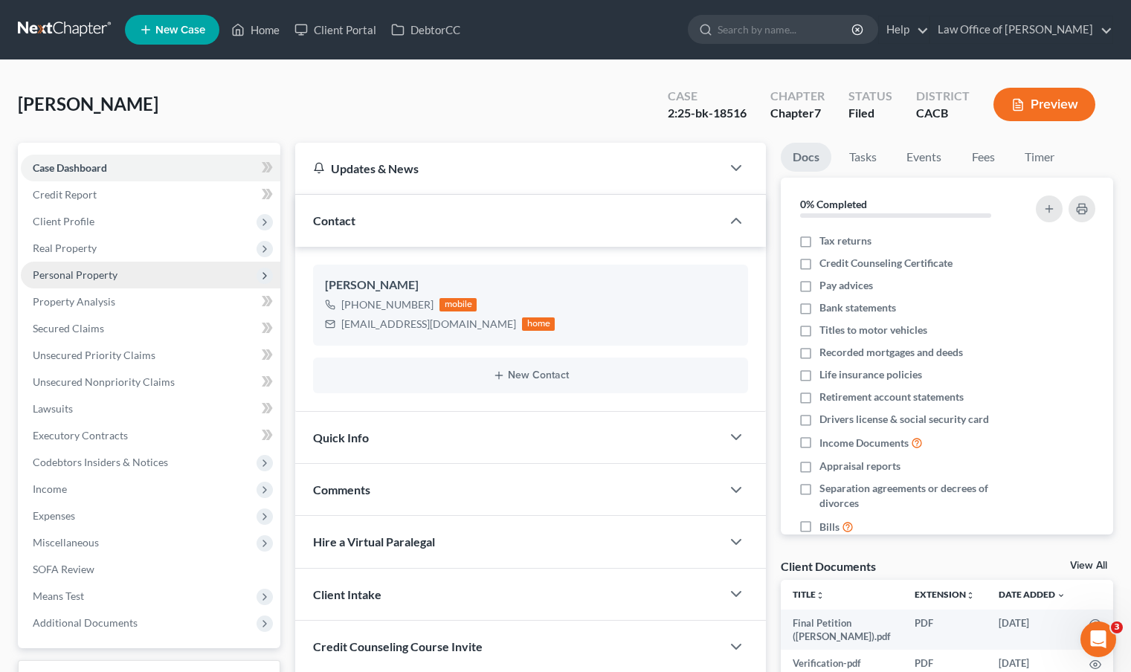
click at [106, 277] on span "Personal Property" at bounding box center [75, 274] width 85 height 13
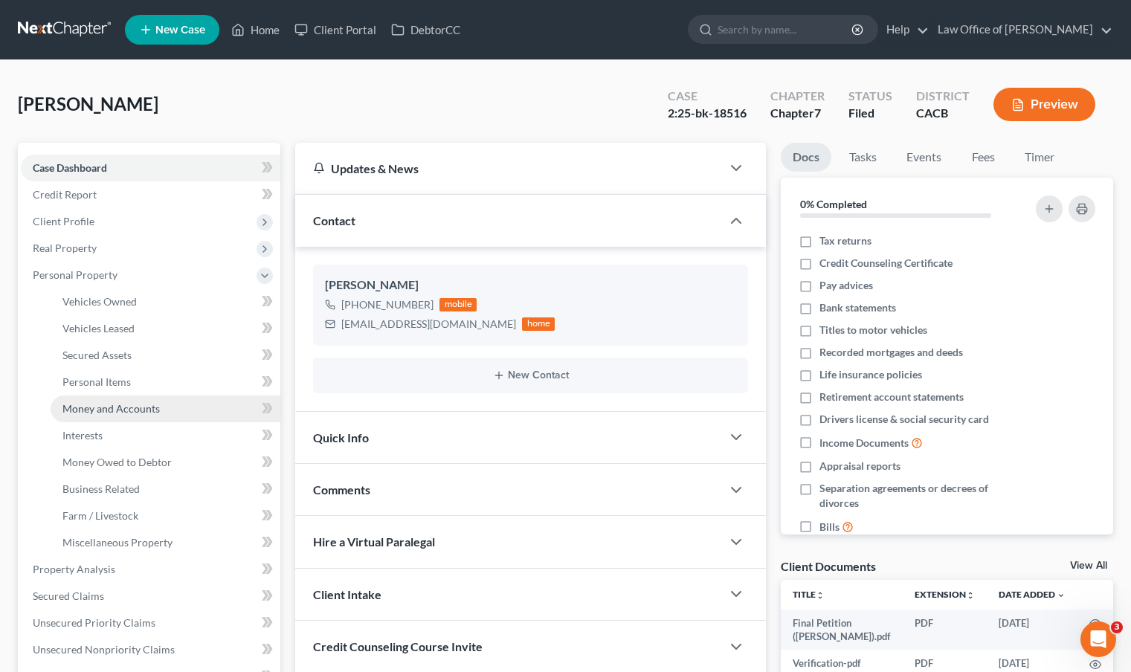
click at [138, 410] on span "Money and Accounts" at bounding box center [110, 408] width 97 height 13
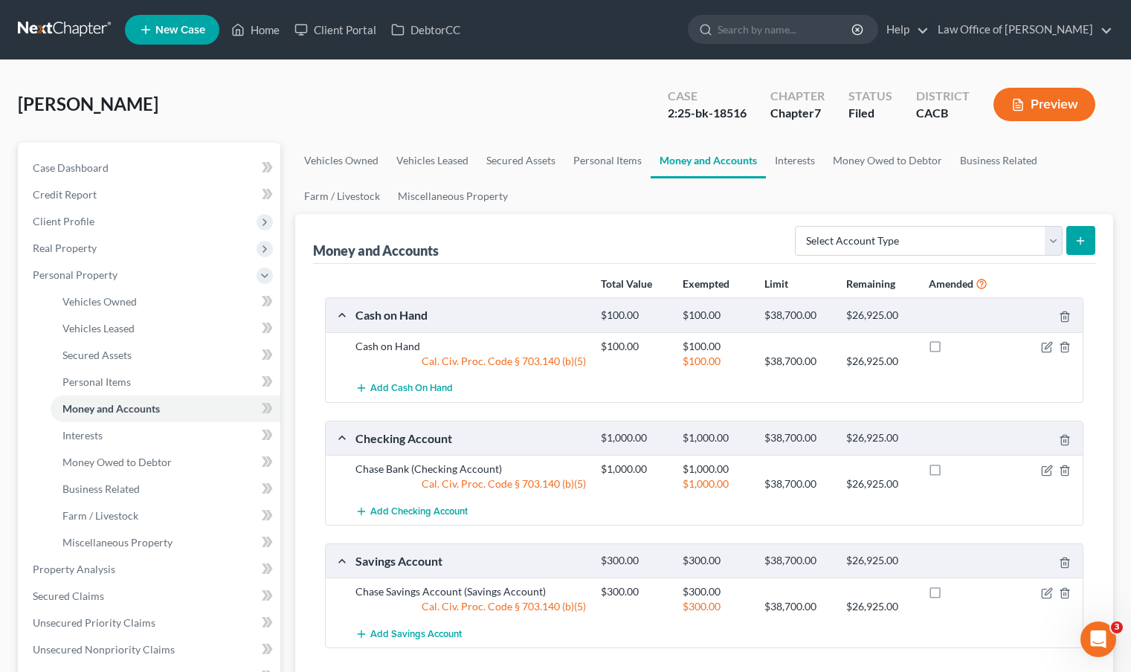
click at [58, 31] on link at bounding box center [65, 29] width 95 height 27
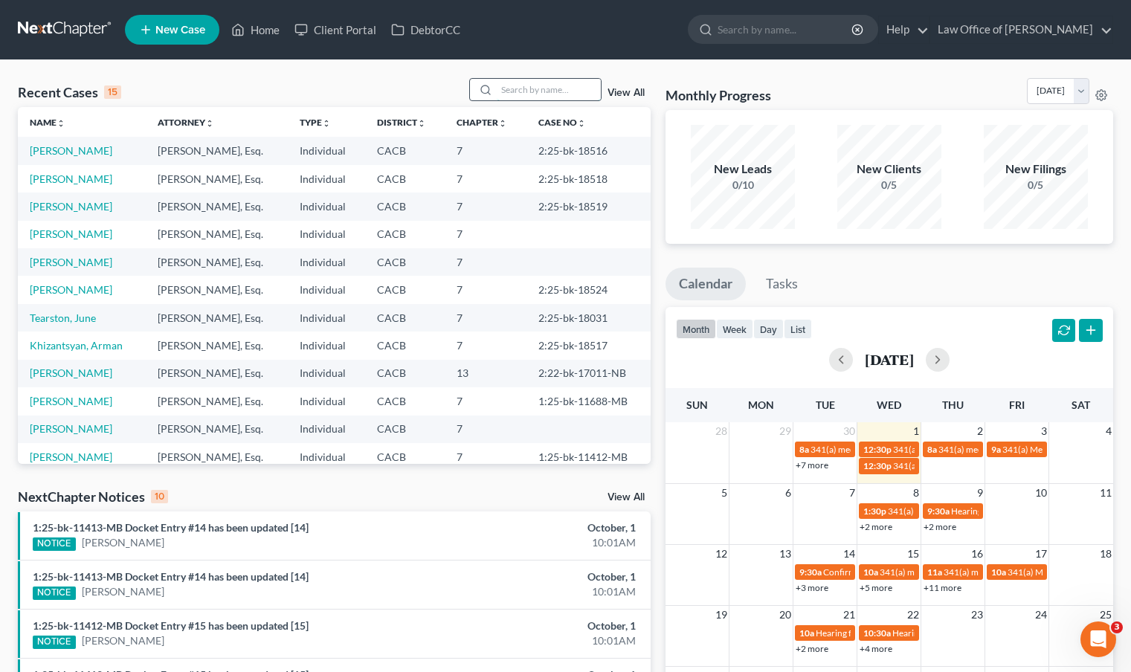
click at [508, 91] on input "search" at bounding box center [549, 90] width 104 height 22
type input "[PERSON_NAME]"
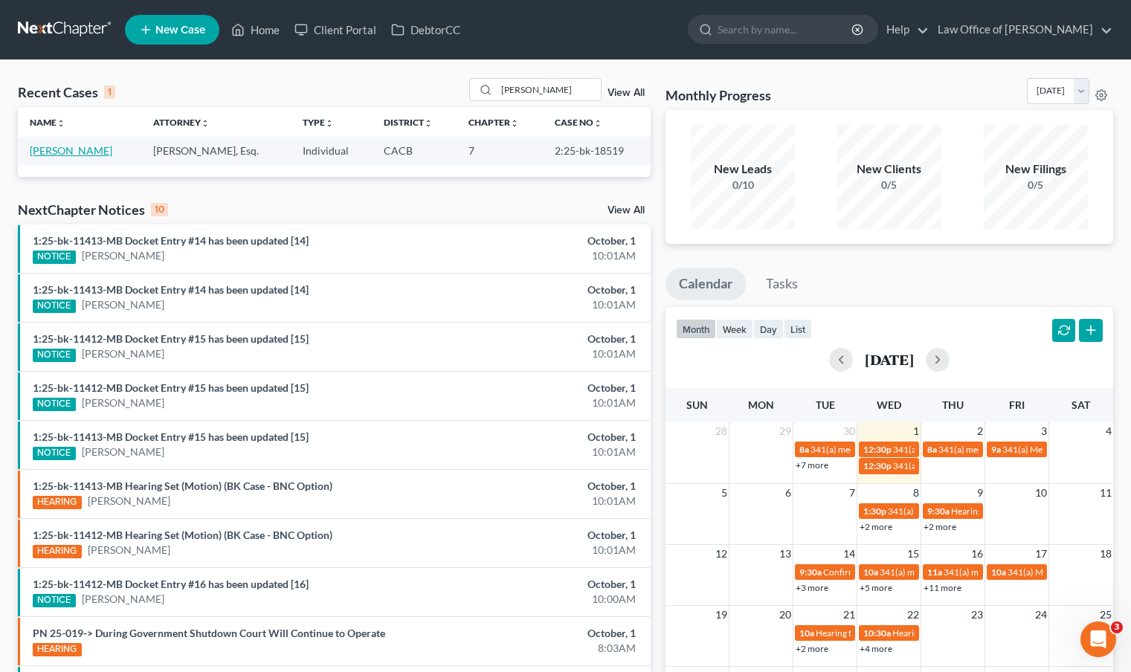
click at [85, 152] on link "[PERSON_NAME]" at bounding box center [71, 150] width 83 height 13
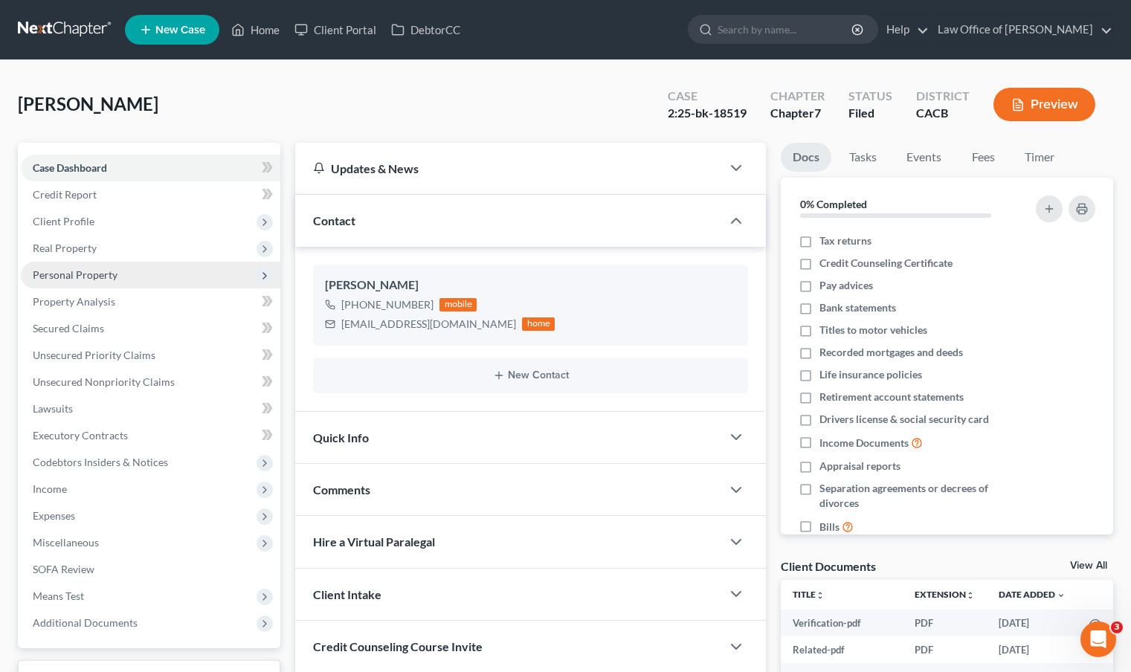
click at [81, 269] on span "Personal Property" at bounding box center [75, 274] width 85 height 13
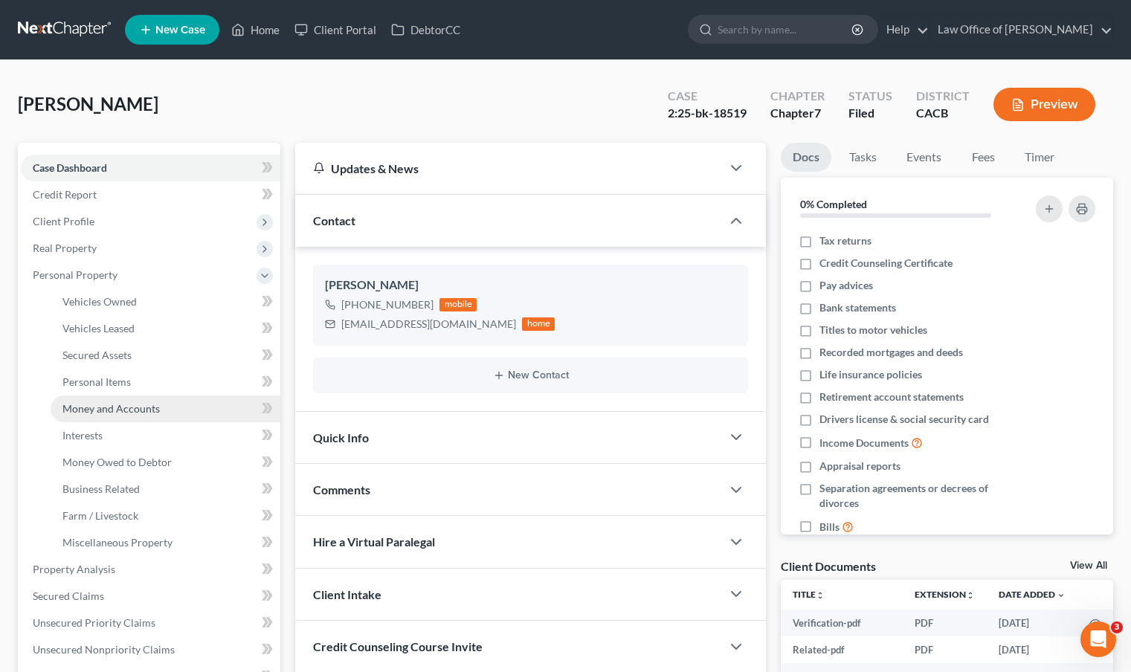
click at [123, 403] on span "Money and Accounts" at bounding box center [110, 408] width 97 height 13
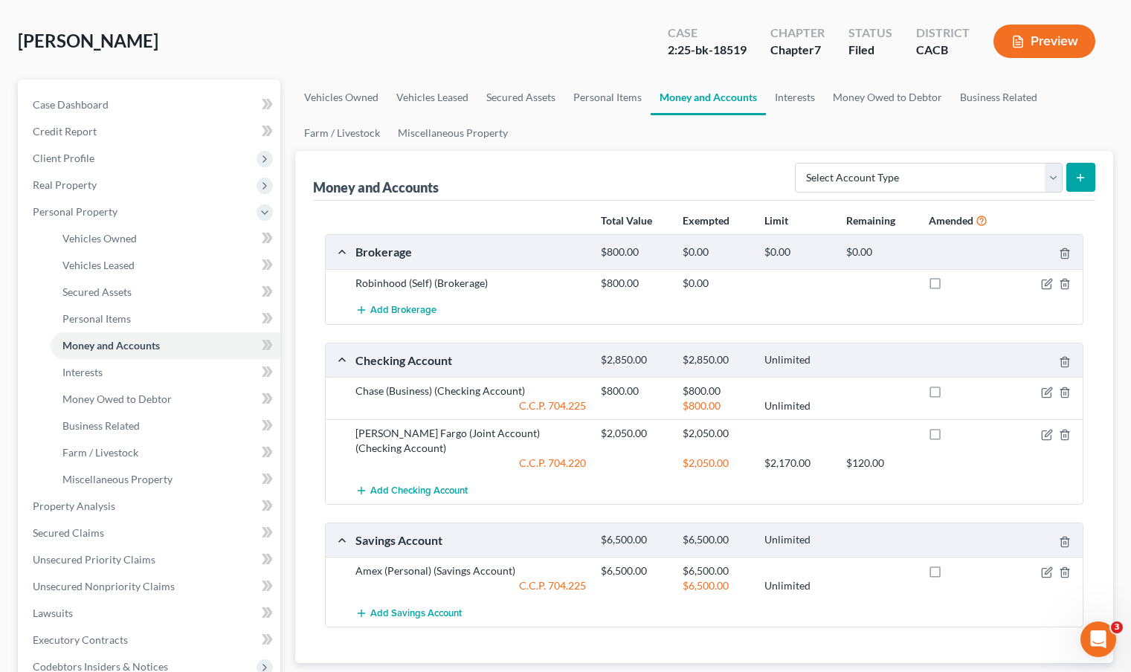
scroll to position [80, 0]
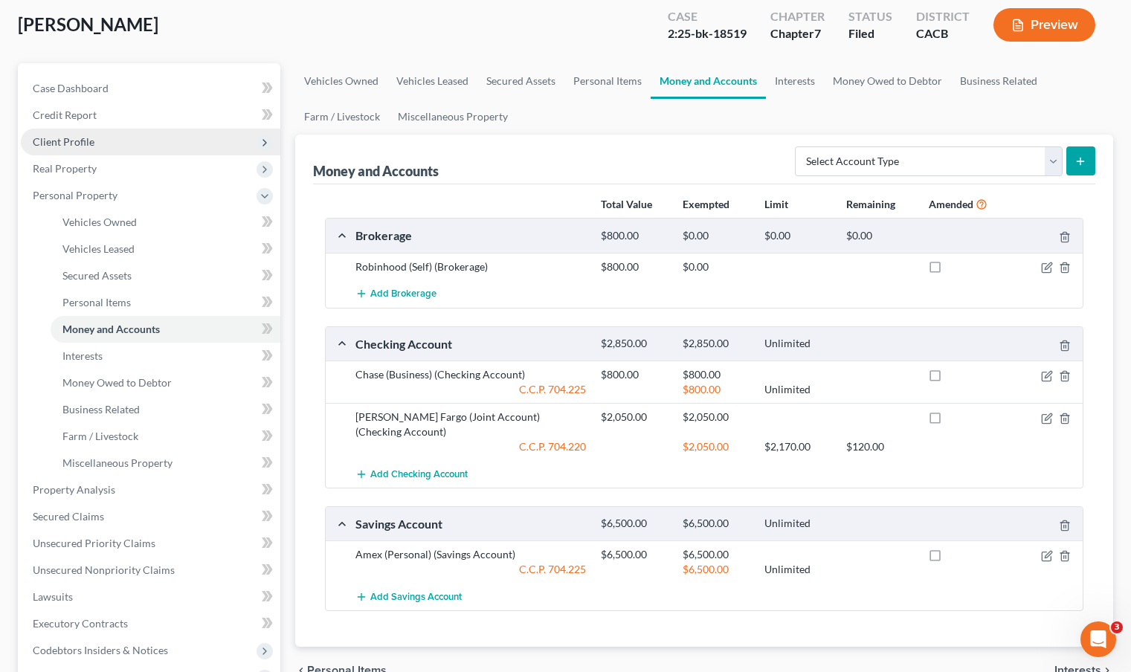
click at [118, 151] on span "Client Profile" at bounding box center [150, 142] width 259 height 27
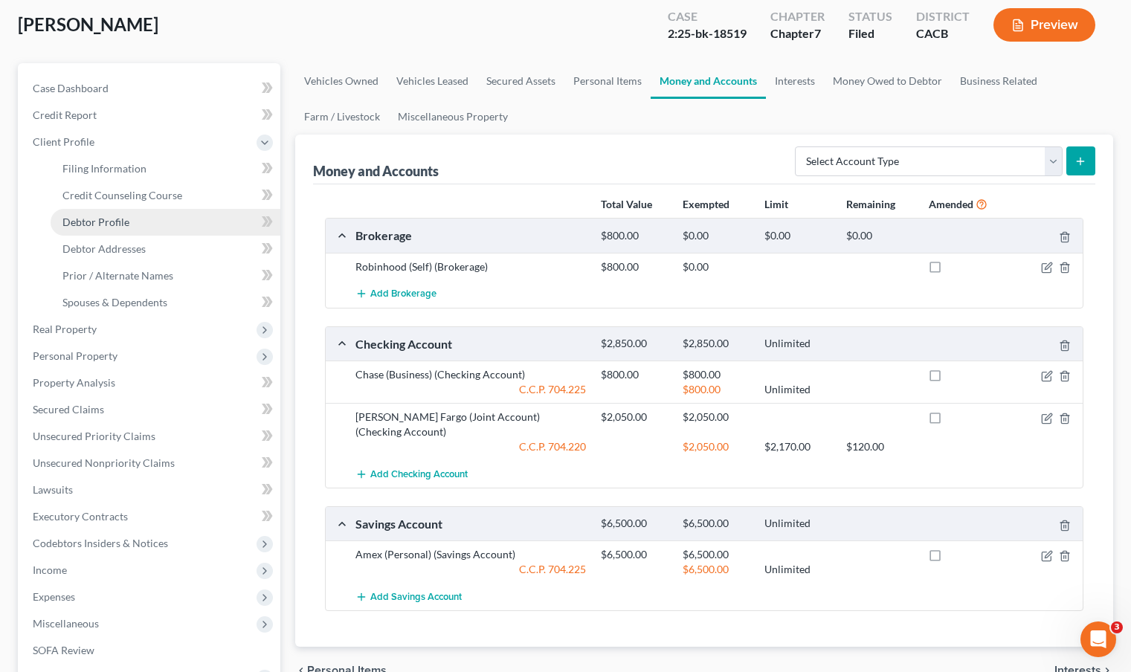
click at [126, 219] on span "Debtor Profile" at bounding box center [95, 222] width 67 height 13
select select "0"
select select "3"
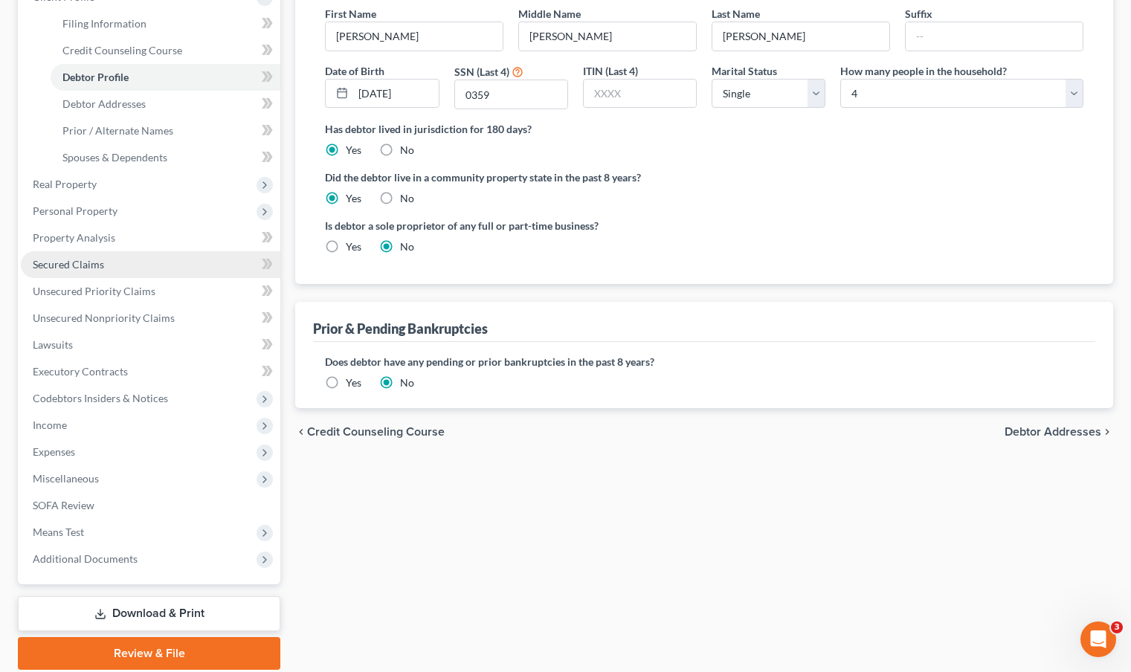
scroll to position [222, 0]
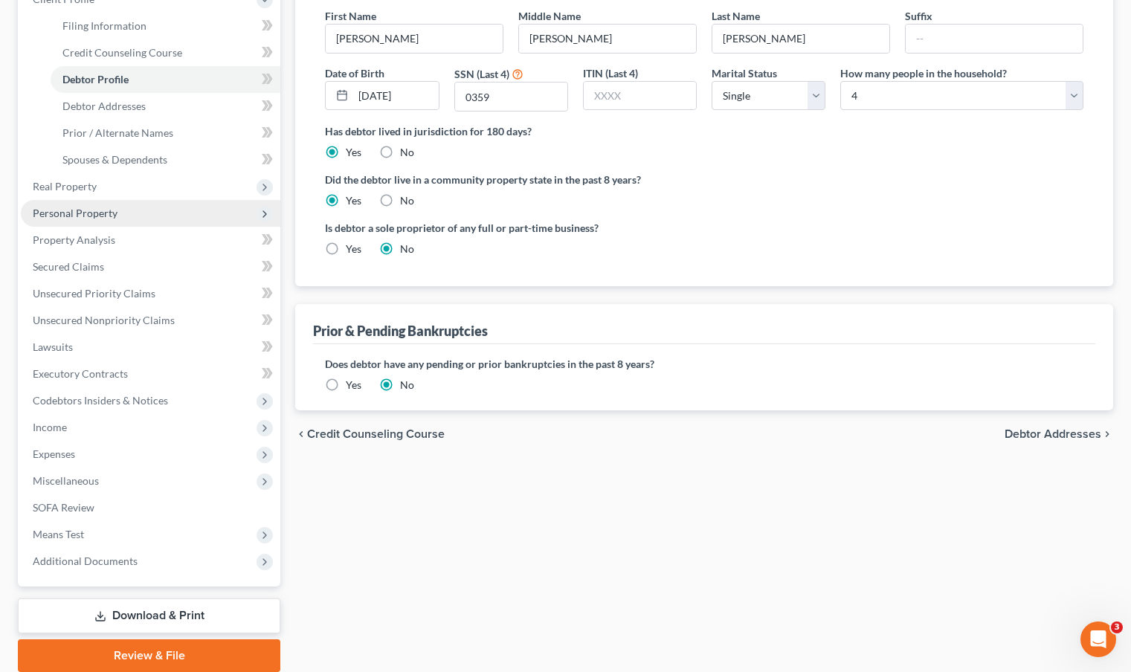
click at [97, 216] on span "Personal Property" at bounding box center [75, 213] width 85 height 13
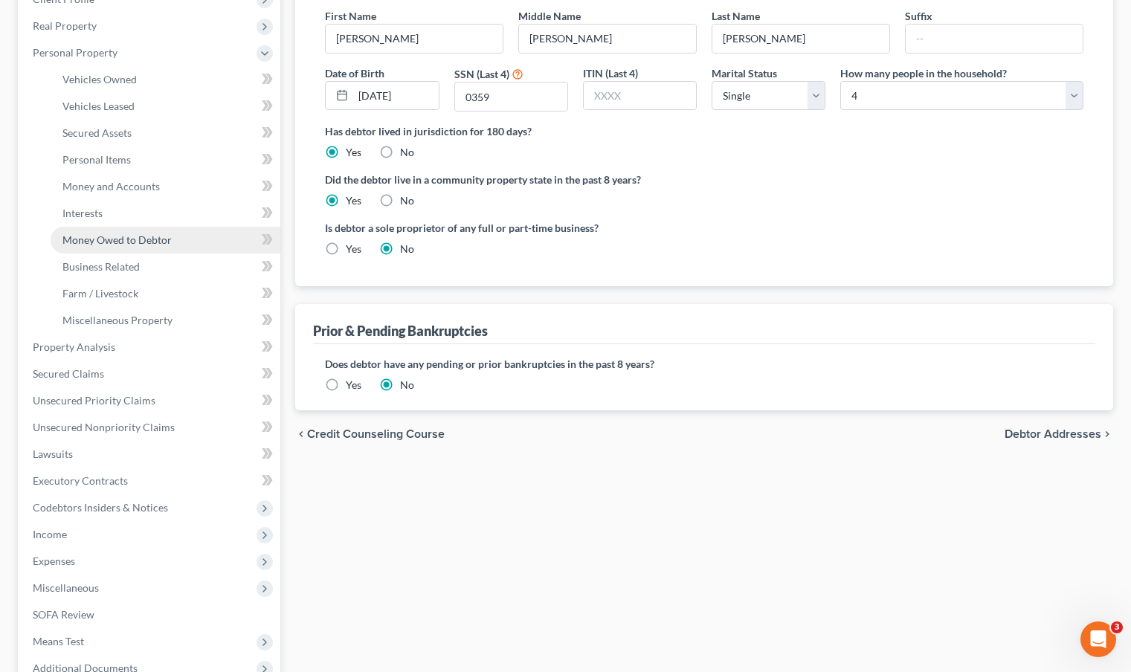
click at [120, 241] on span "Money Owed to Debtor" at bounding box center [116, 239] width 109 height 13
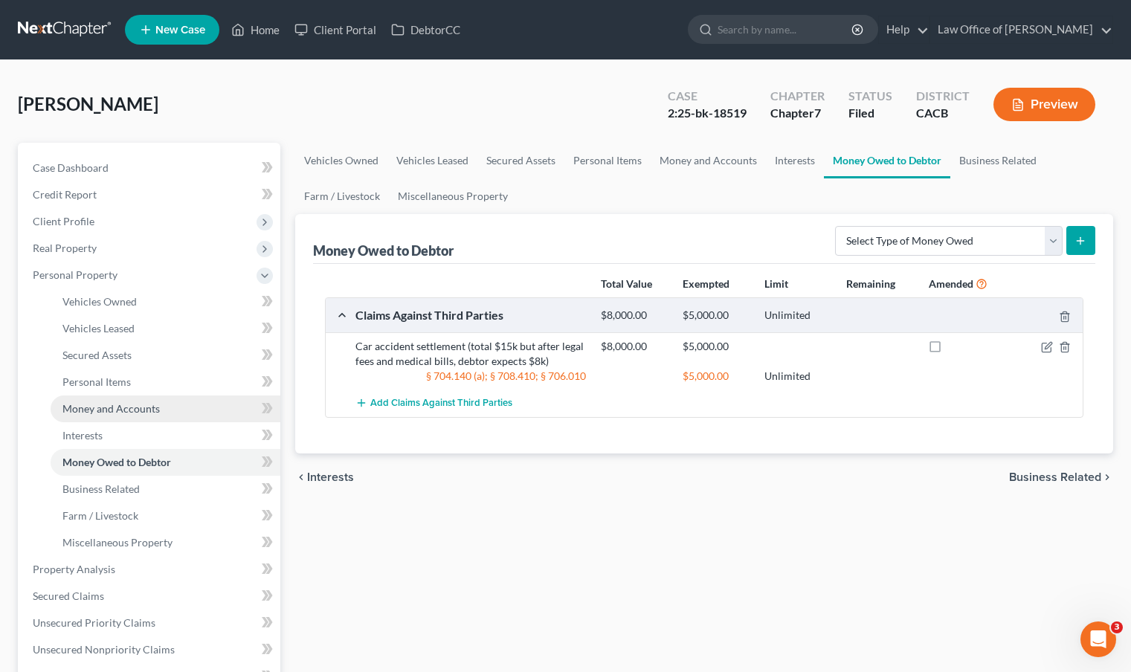
click at [143, 409] on span "Money and Accounts" at bounding box center [110, 408] width 97 height 13
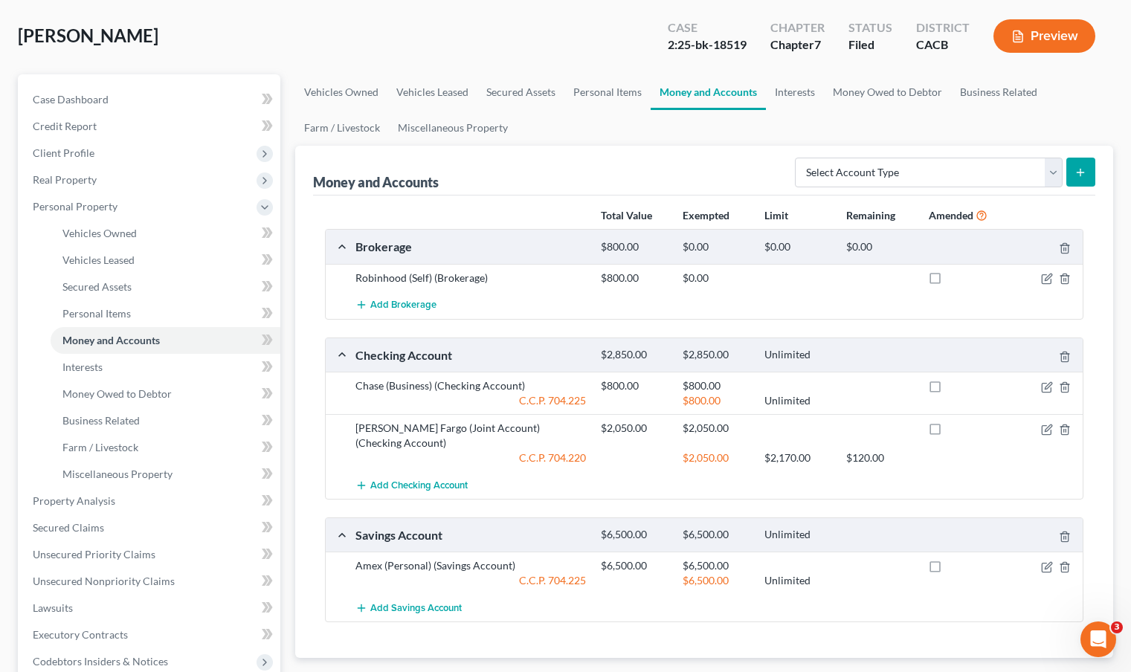
scroll to position [80, 0]
